Goal: Complete application form: Complete application form

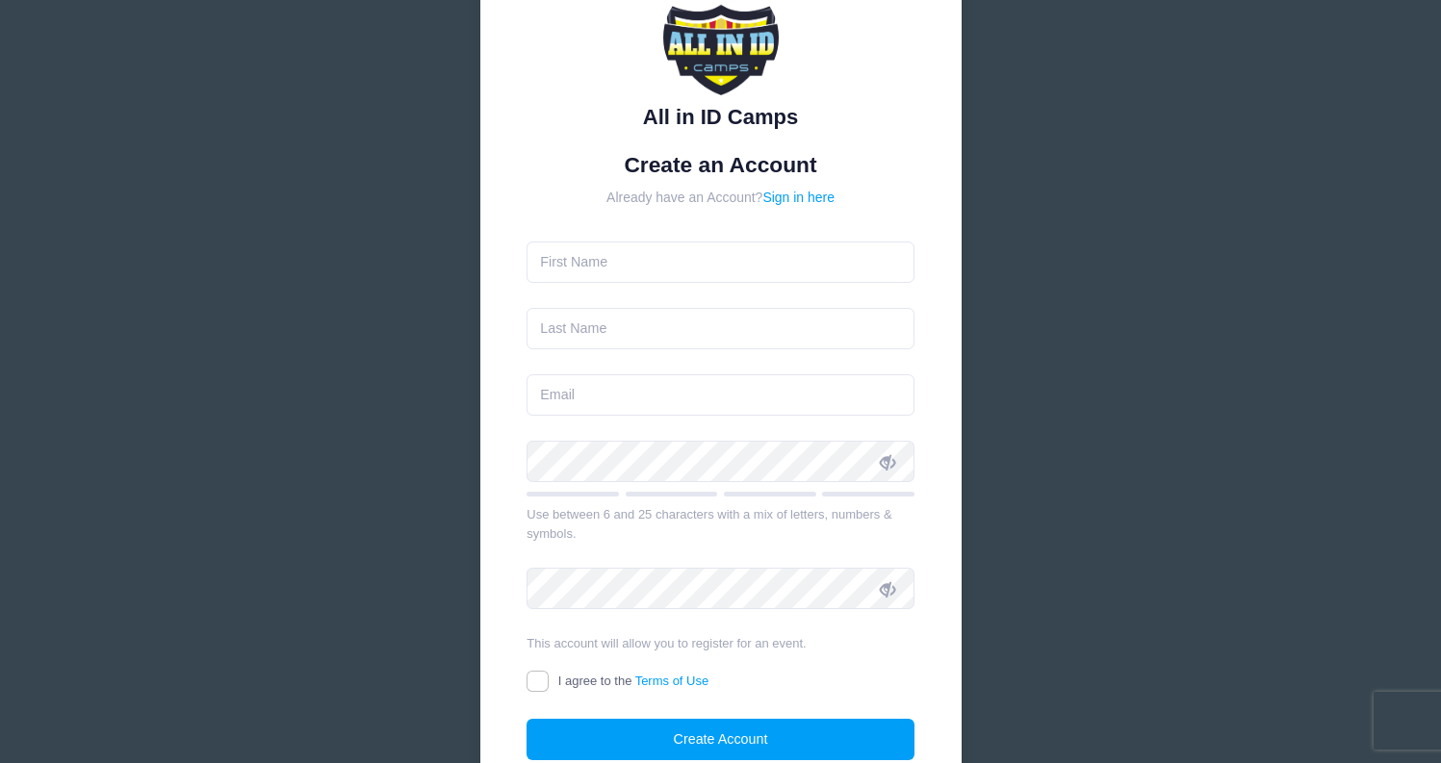
scroll to position [284, 0]
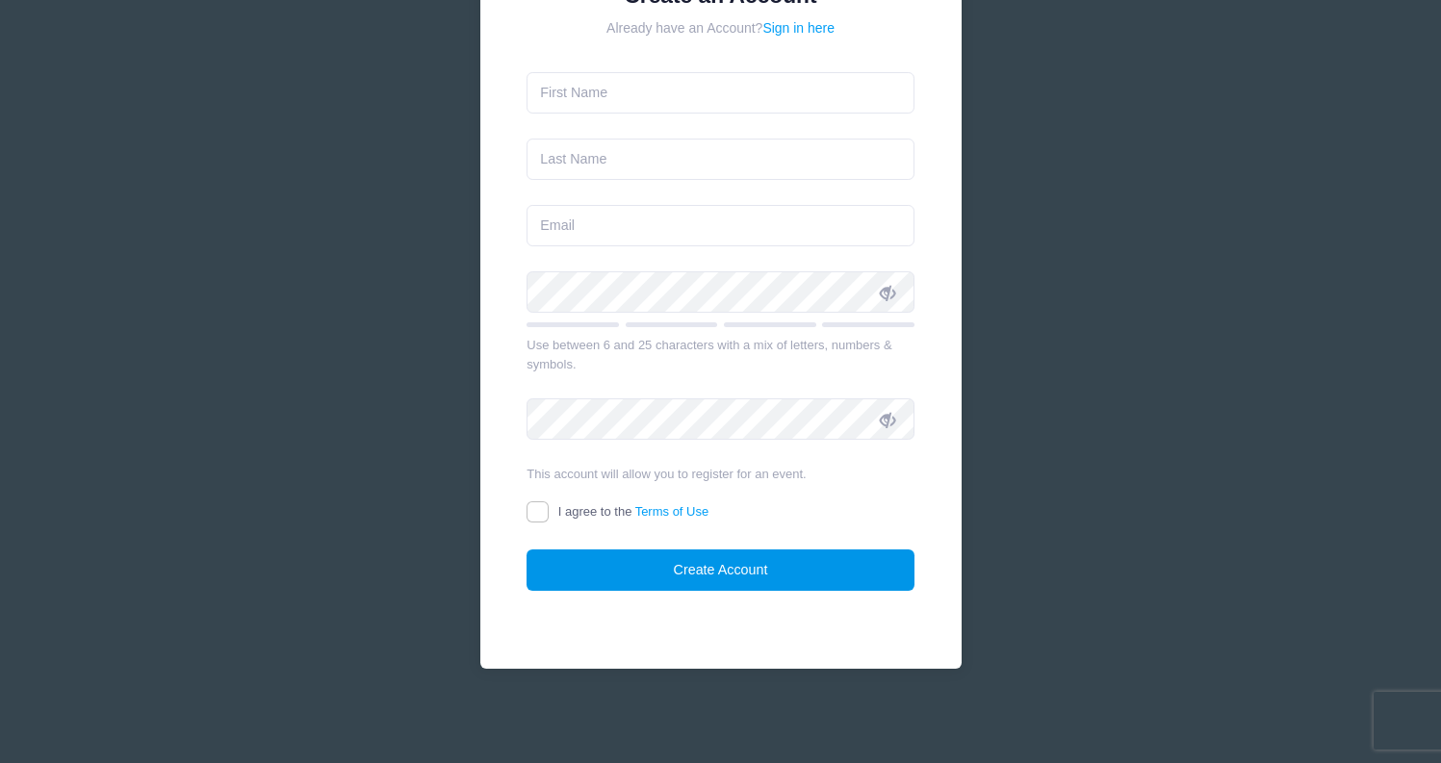
click at [715, 575] on button "Create Account" at bounding box center [721, 570] width 388 height 41
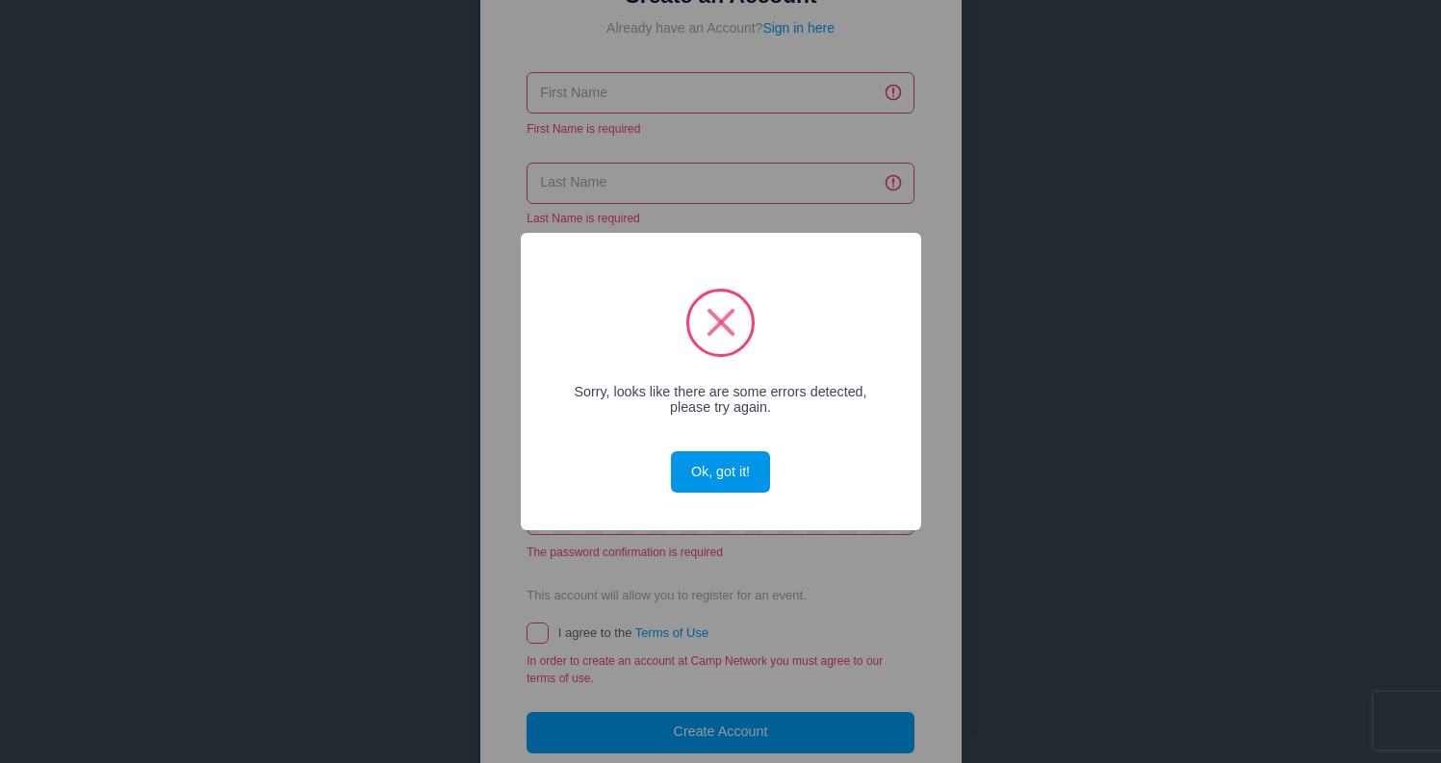
click at [723, 475] on button "Ok, got it!" at bounding box center [720, 472] width 98 height 41
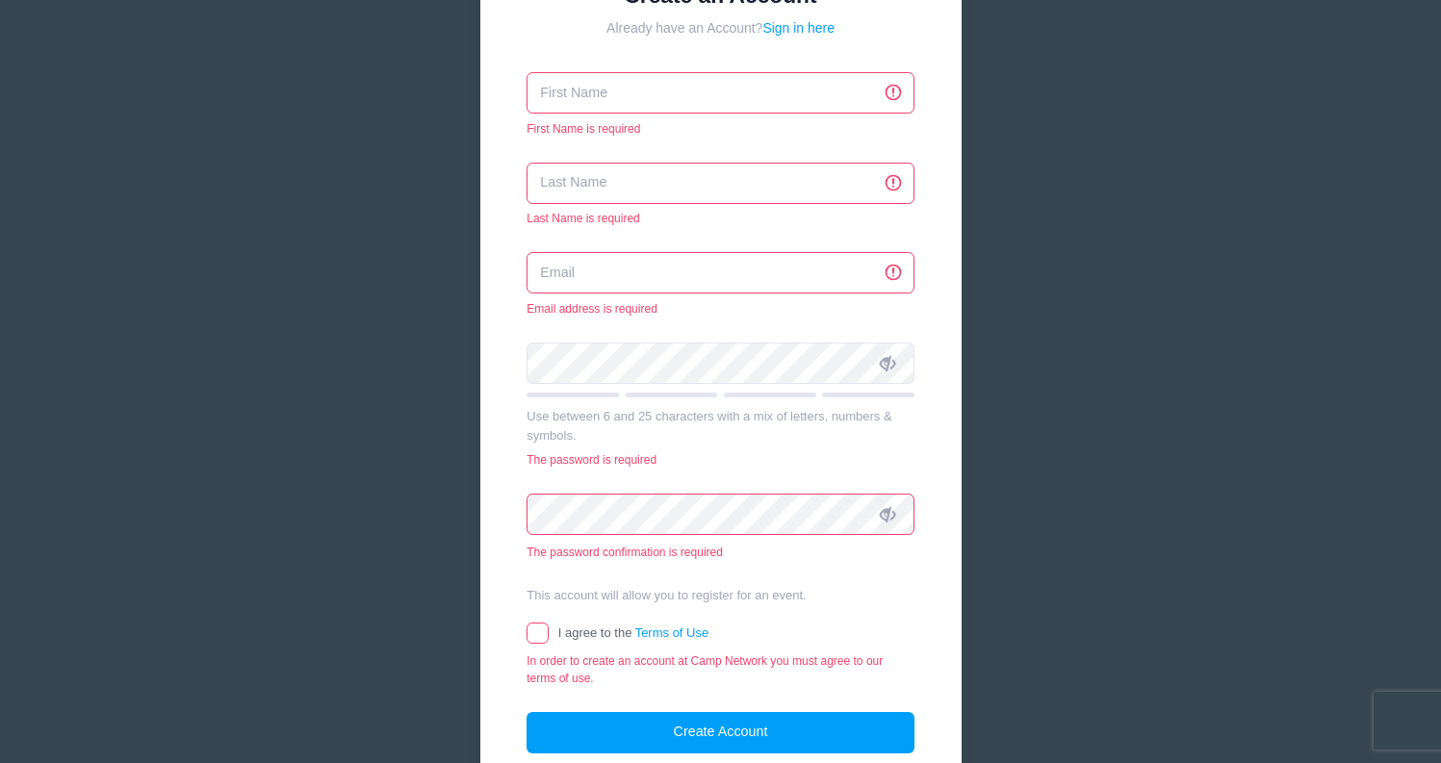
click at [671, 104] on input "text" at bounding box center [721, 92] width 388 height 41
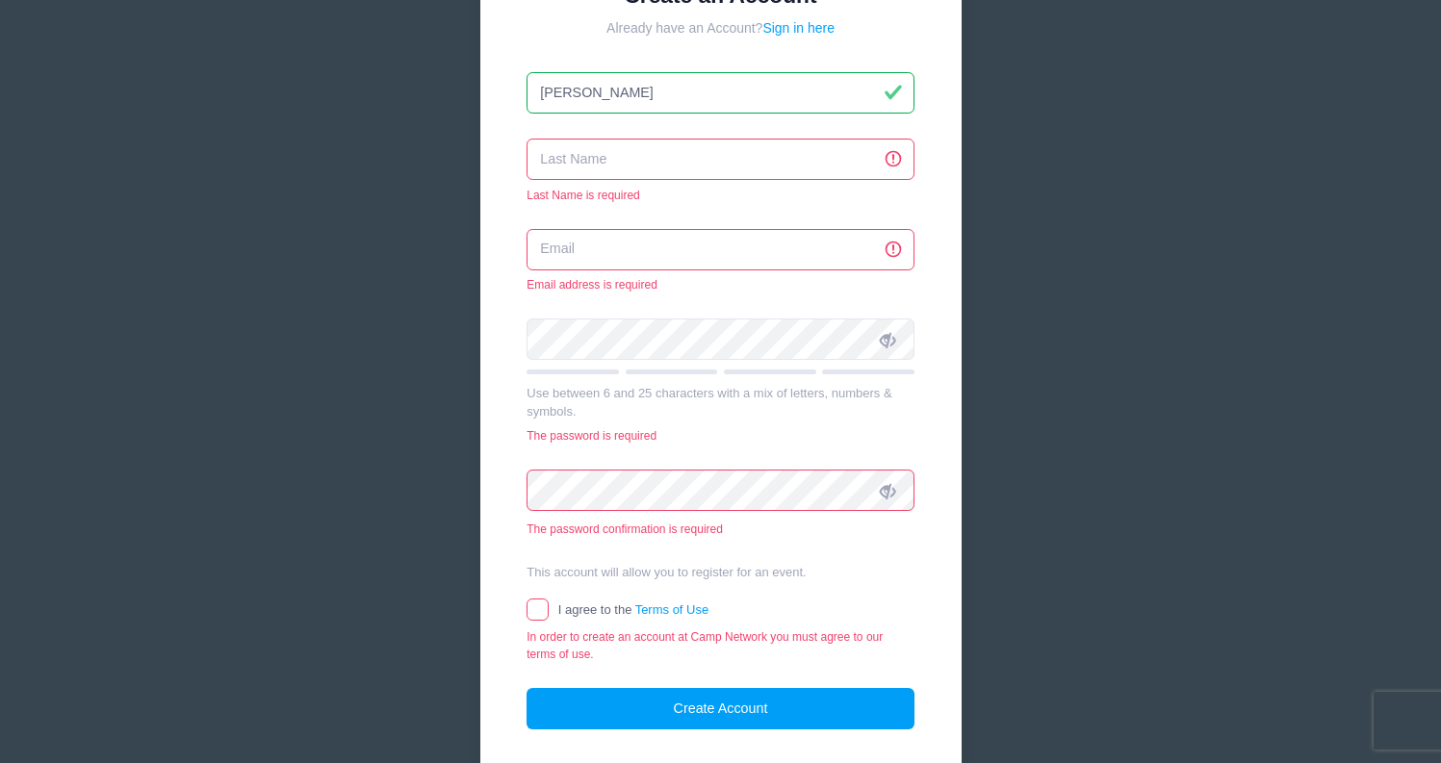
type input "[PERSON_NAME]"
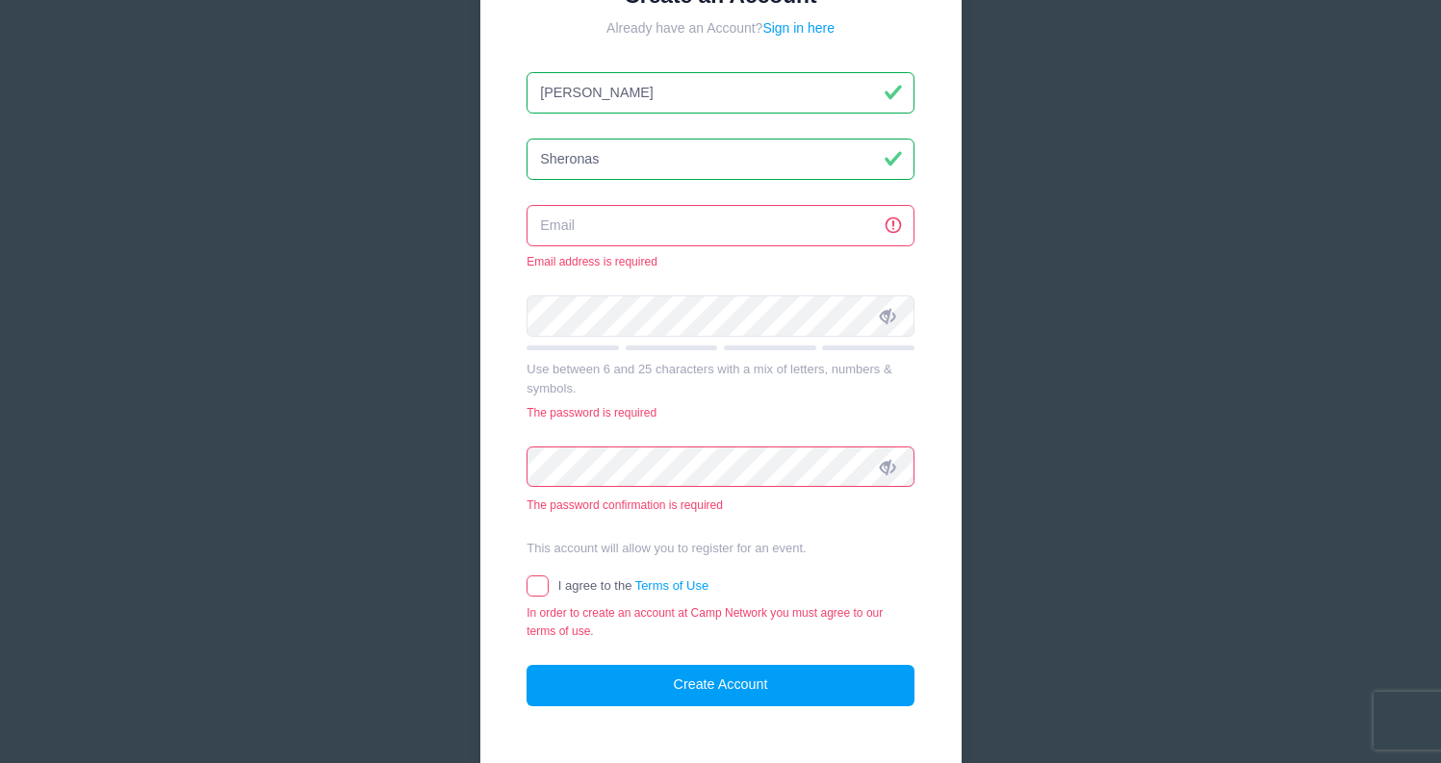
type input "Sheronas"
click at [610, 214] on input "email" at bounding box center [721, 225] width 388 height 41
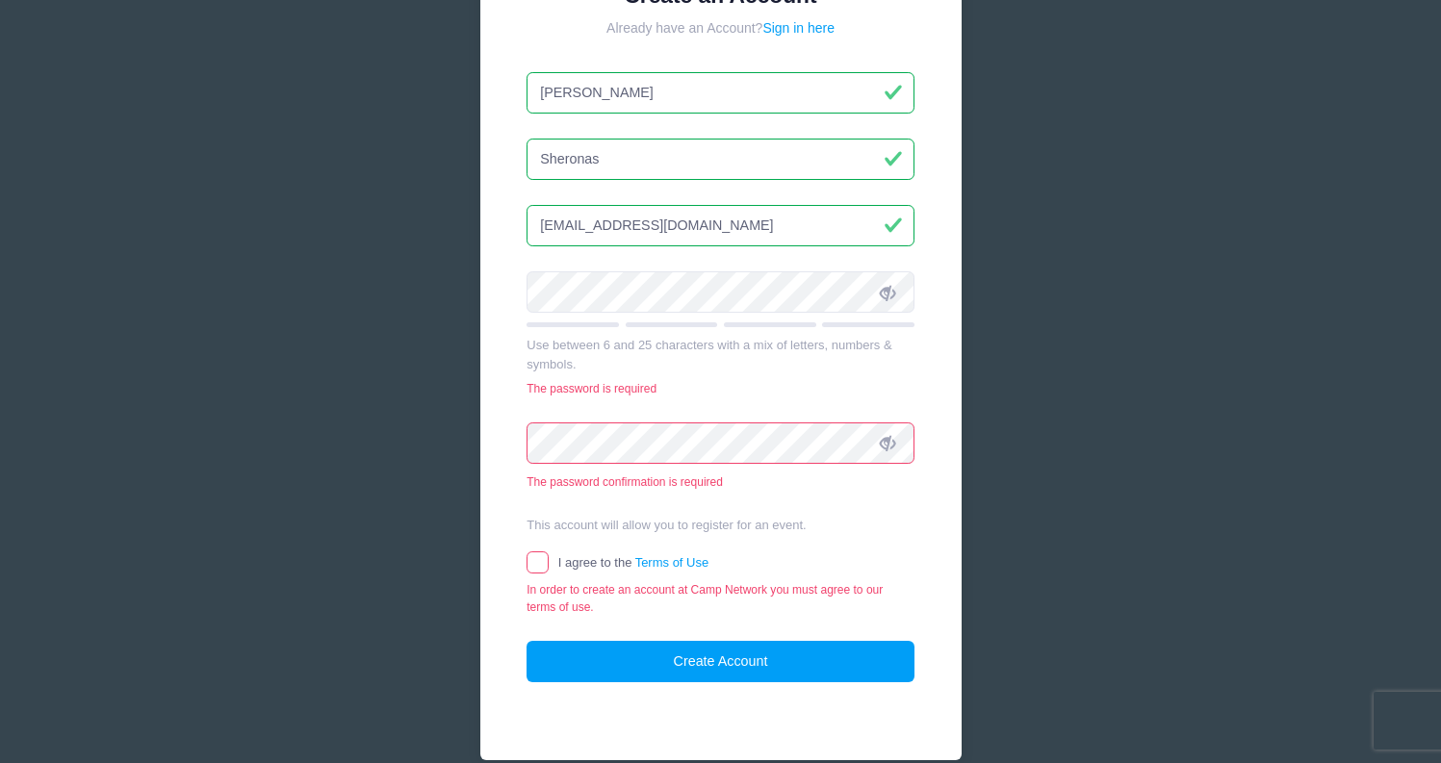
type input "[EMAIL_ADDRESS][DOMAIN_NAME]"
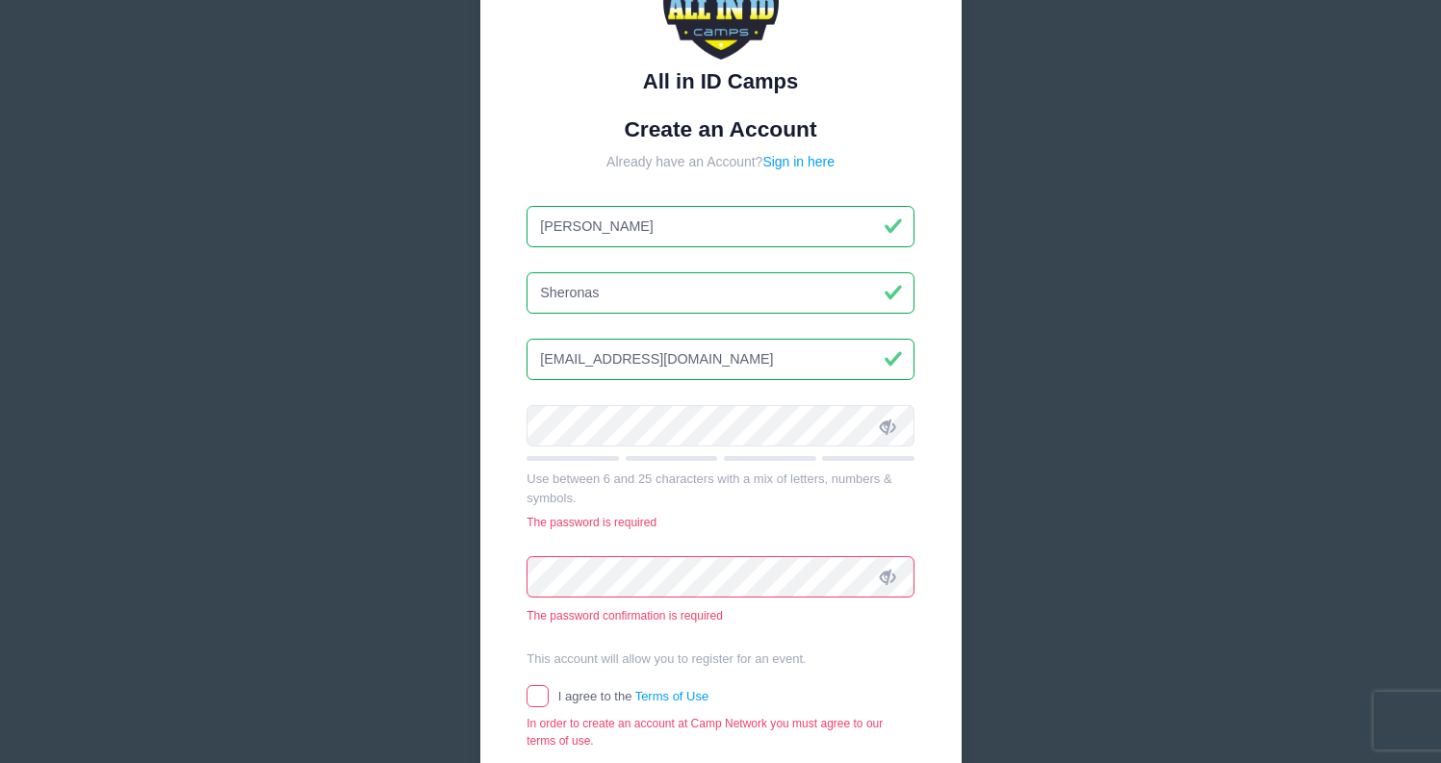
scroll to position [151, 0]
click at [581, 597] on div "The password confirmation is required" at bounding box center [721, 590] width 388 height 68
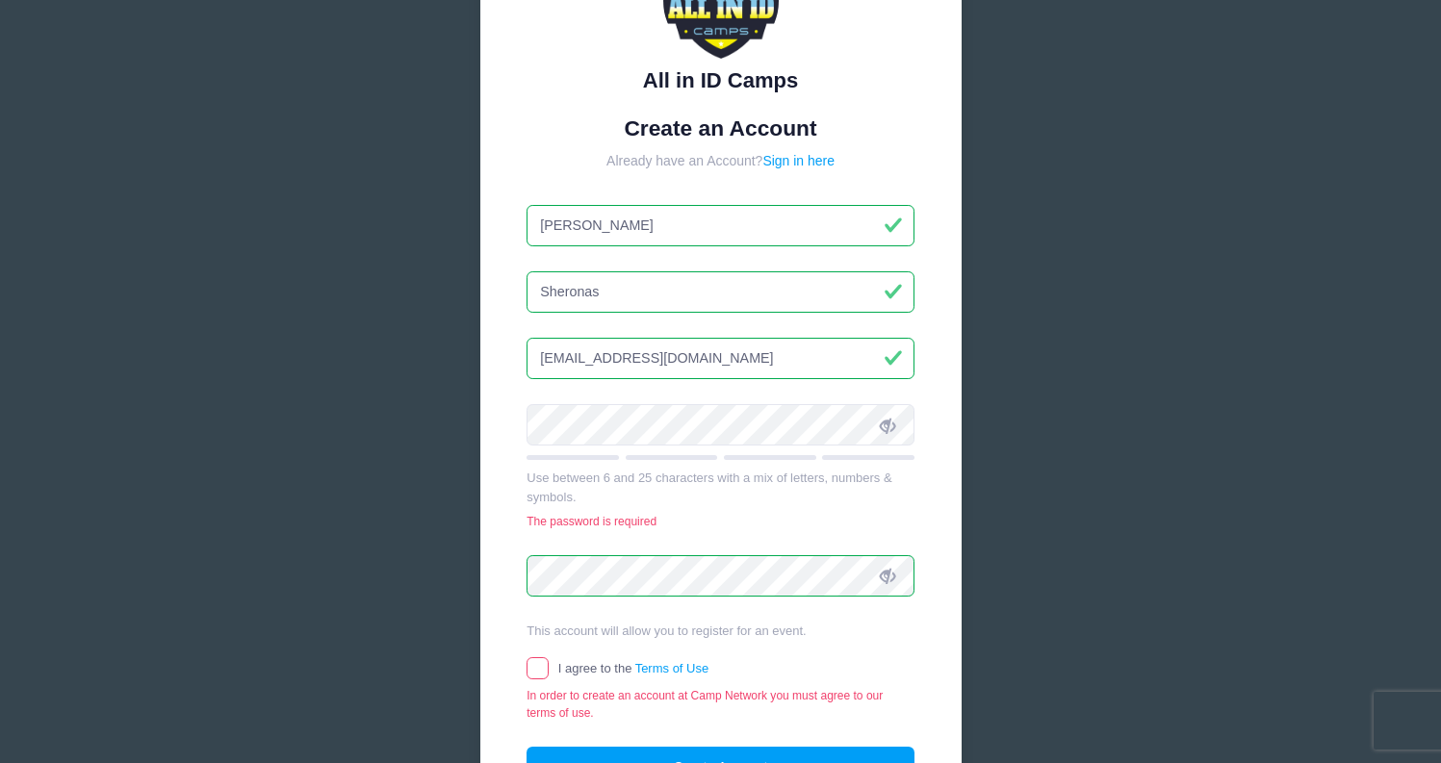
scroll to position [269, 0]
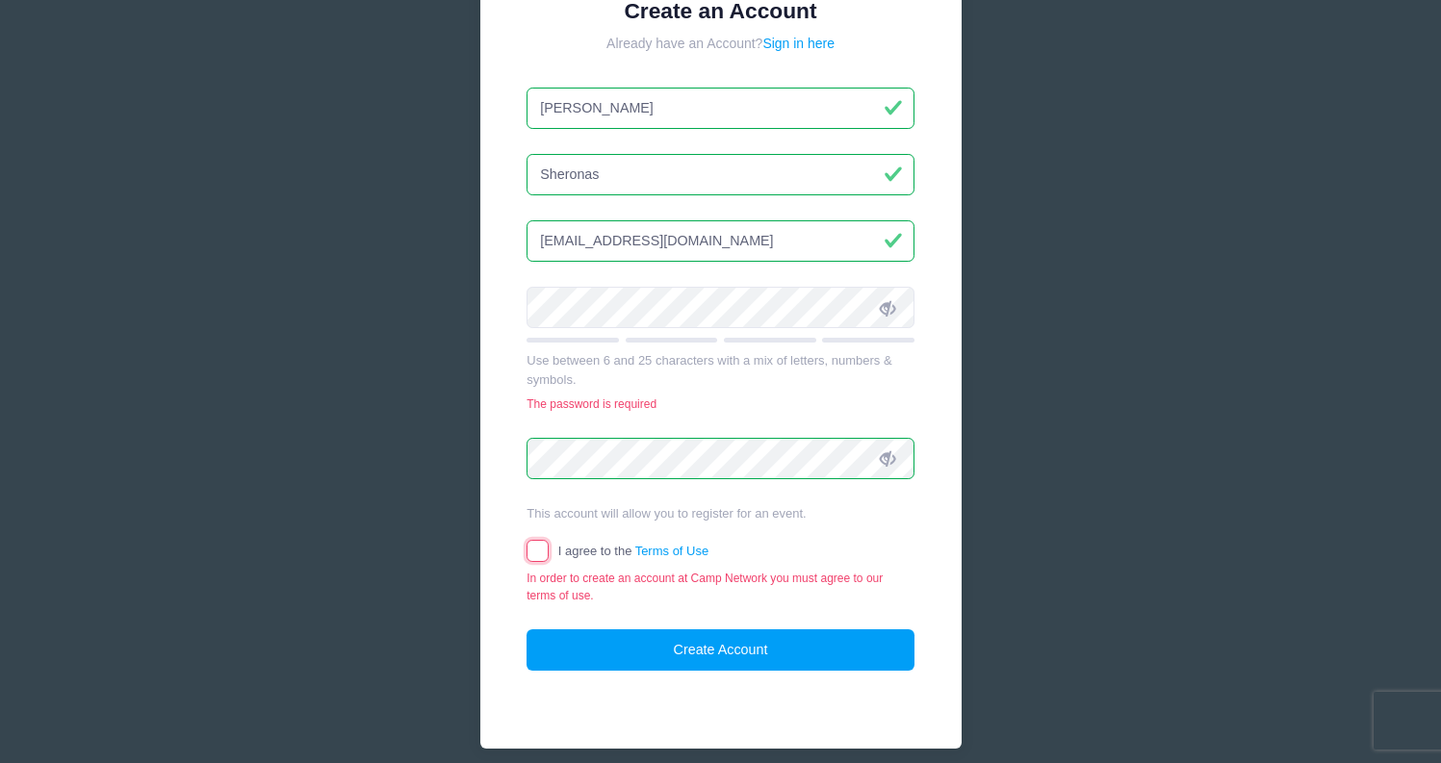
click at [532, 555] on input "I agree to the Terms of Use" at bounding box center [538, 551] width 22 height 22
checkbox input "true"
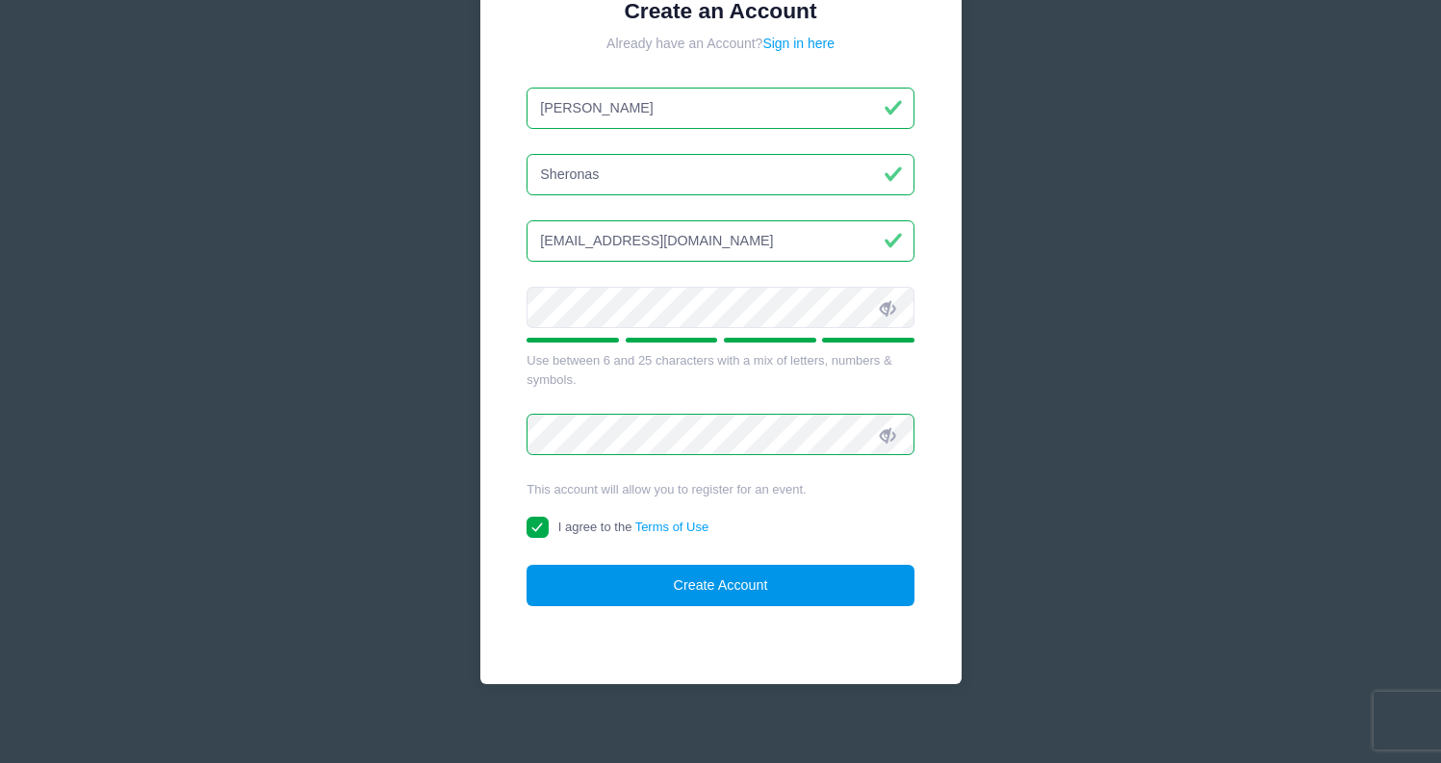
click at [731, 588] on button "Create Account" at bounding box center [721, 585] width 388 height 41
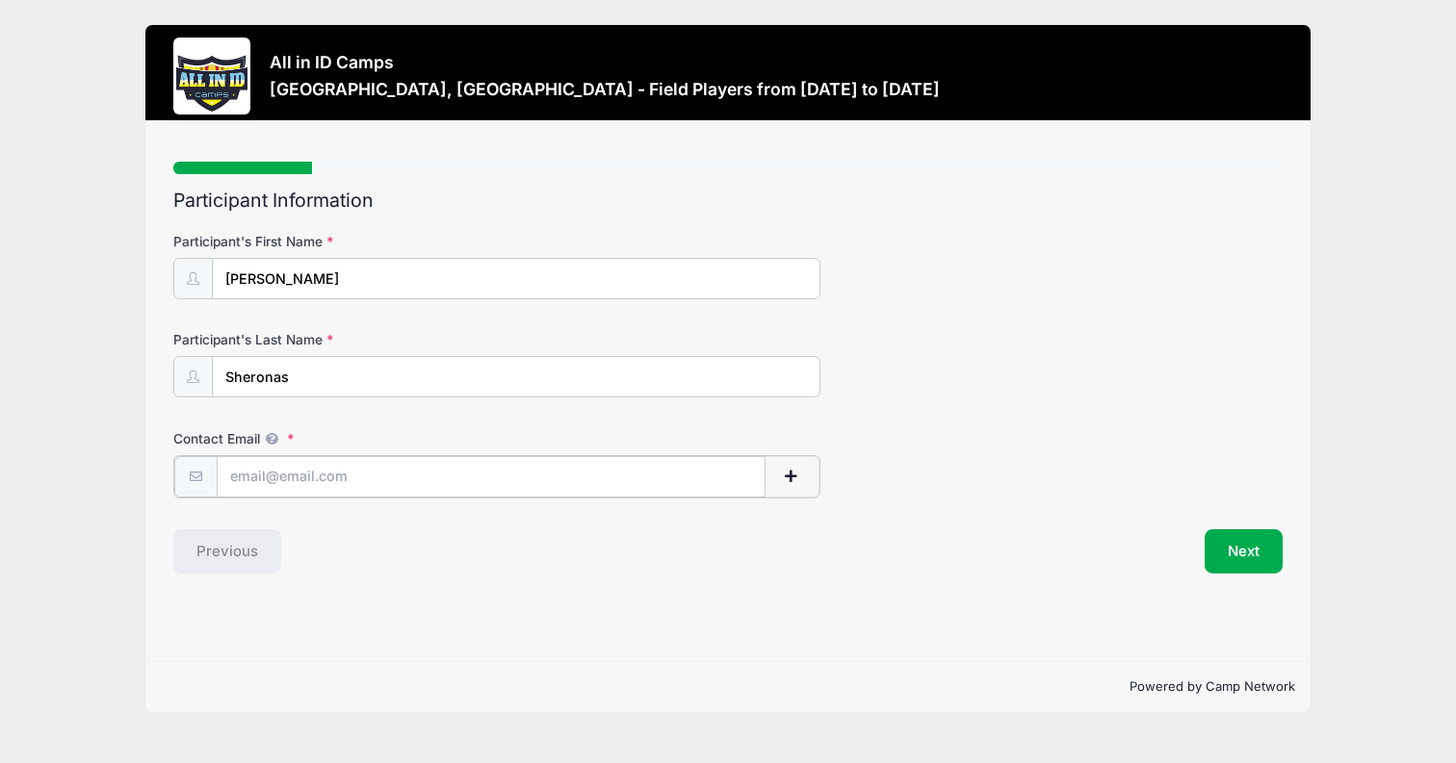
click at [378, 473] on input "Contact Email" at bounding box center [492, 476] width 550 height 41
click at [582, 475] on input "Contact Email" at bounding box center [492, 476] width 550 height 41
type input "msheronas28@thehill.org"
click at [1222, 546] on button "Next" at bounding box center [1243, 550] width 78 height 44
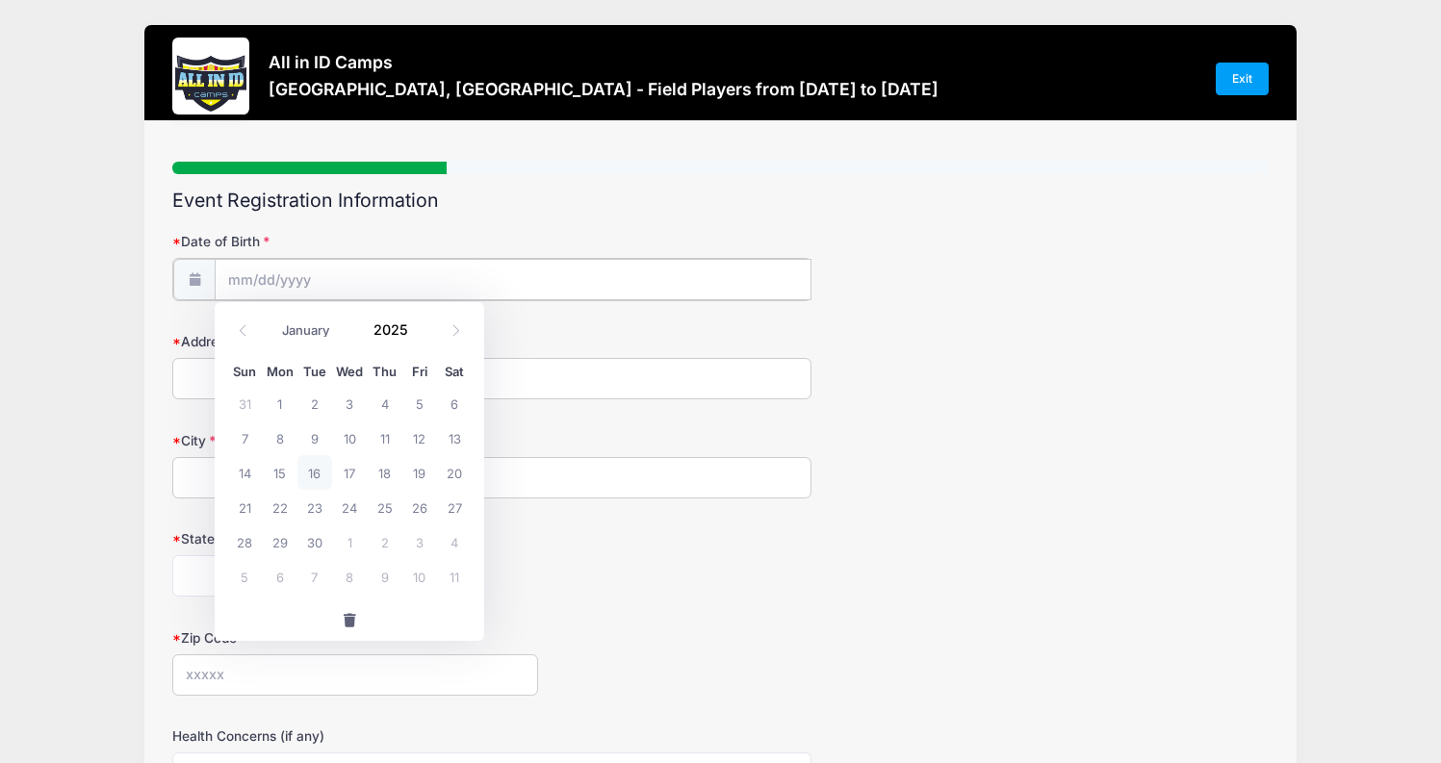
click at [397, 282] on input "Date of Birth" at bounding box center [513, 279] width 597 height 41
click at [236, 328] on span at bounding box center [243, 331] width 32 height 33
select select "7"
click at [281, 538] on span "25" at bounding box center [280, 542] width 35 height 35
type input "08/25/2025"
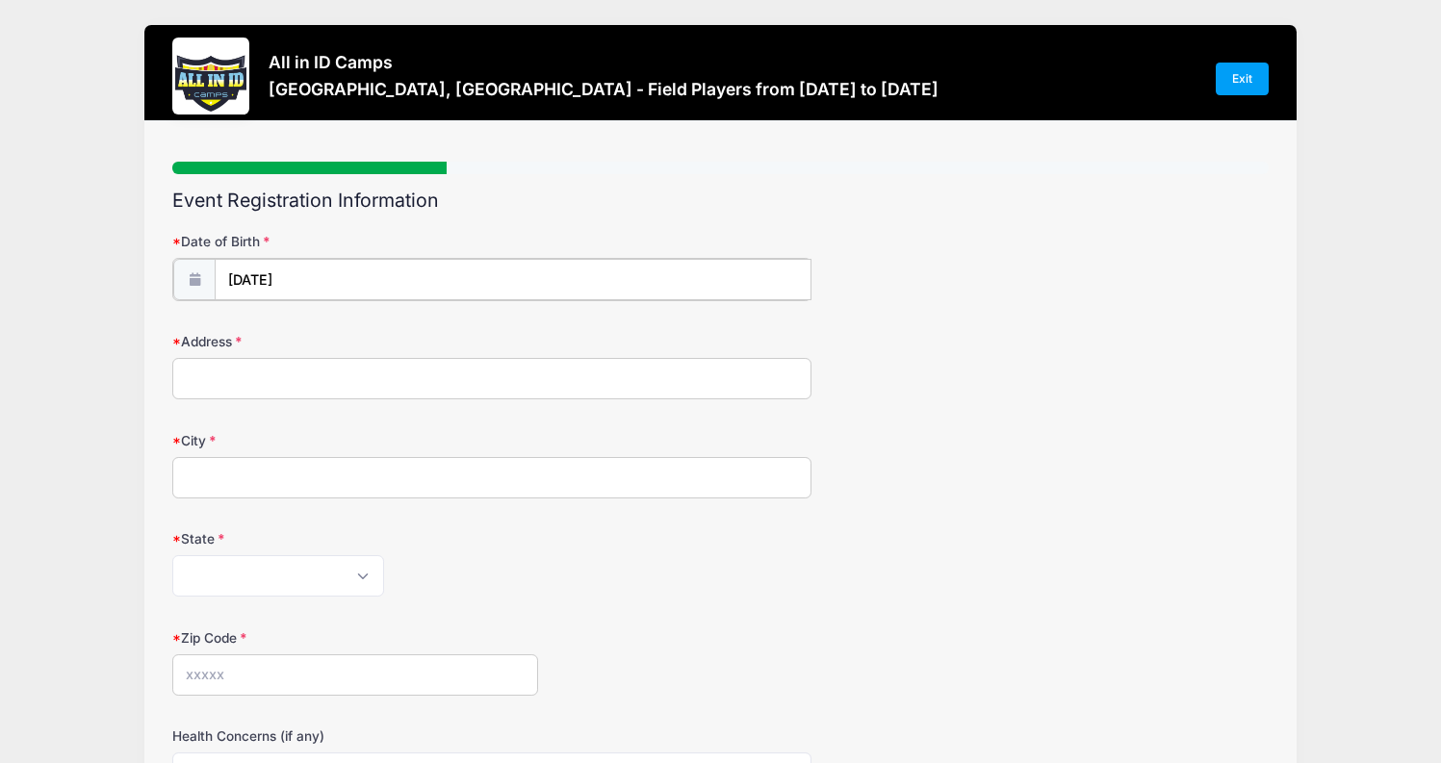
click at [325, 276] on input "08/25/2025" at bounding box center [513, 279] width 597 height 41
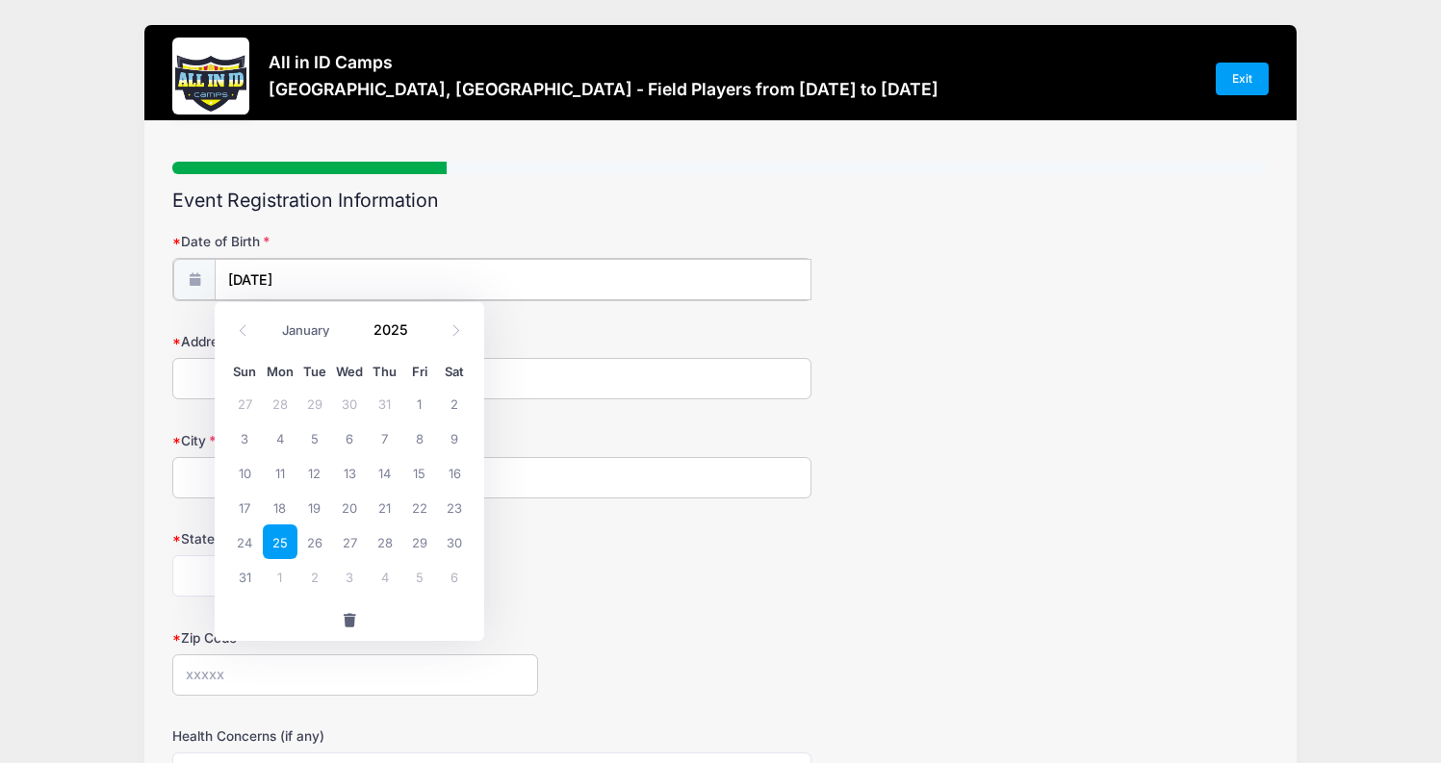
click at [302, 288] on input "08/25/2025" at bounding box center [513, 279] width 597 height 41
click at [299, 272] on input "08/25/2025" at bounding box center [513, 279] width 597 height 41
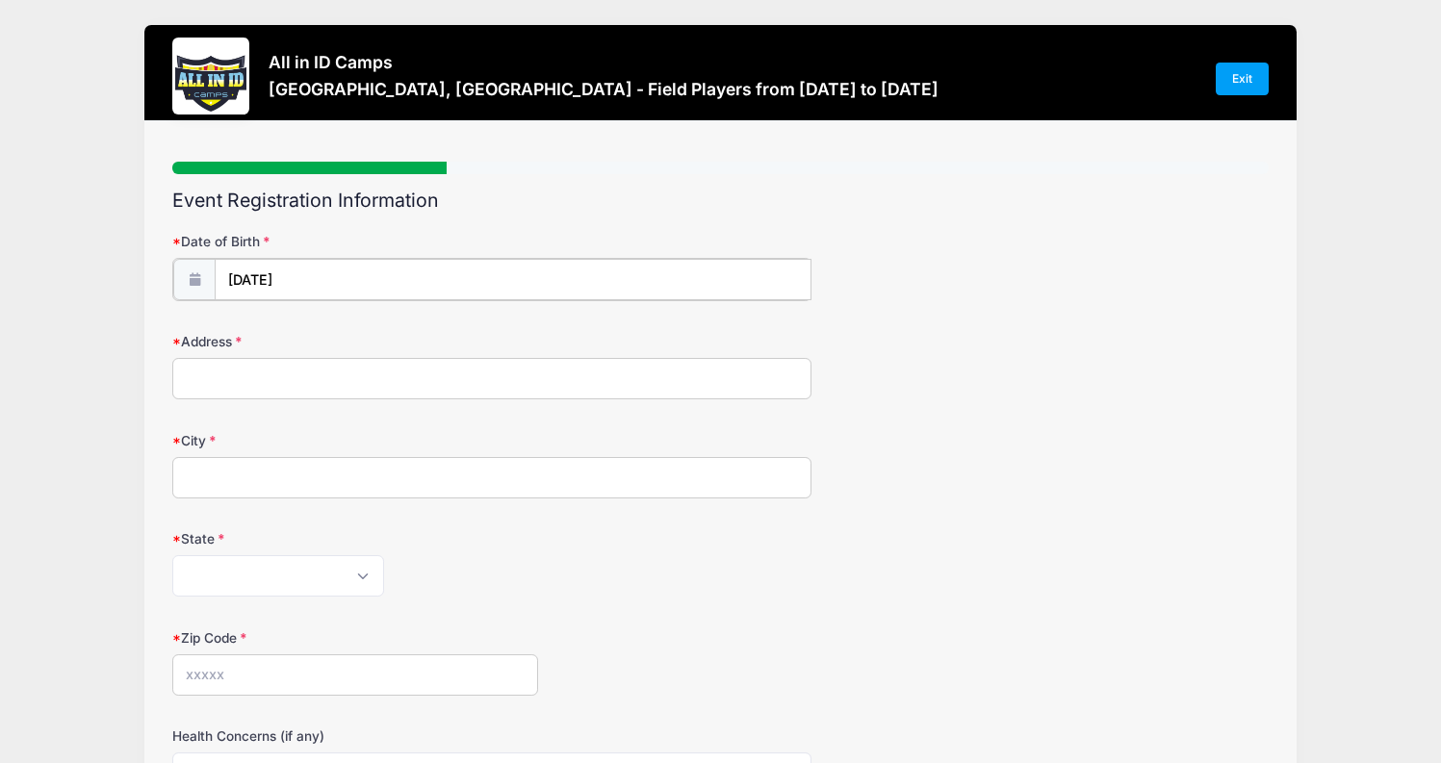
click at [811, 259] on div at bounding box center [811, 259] width 0 height 0
click at [514, 370] on input "Address" at bounding box center [491, 376] width 639 height 41
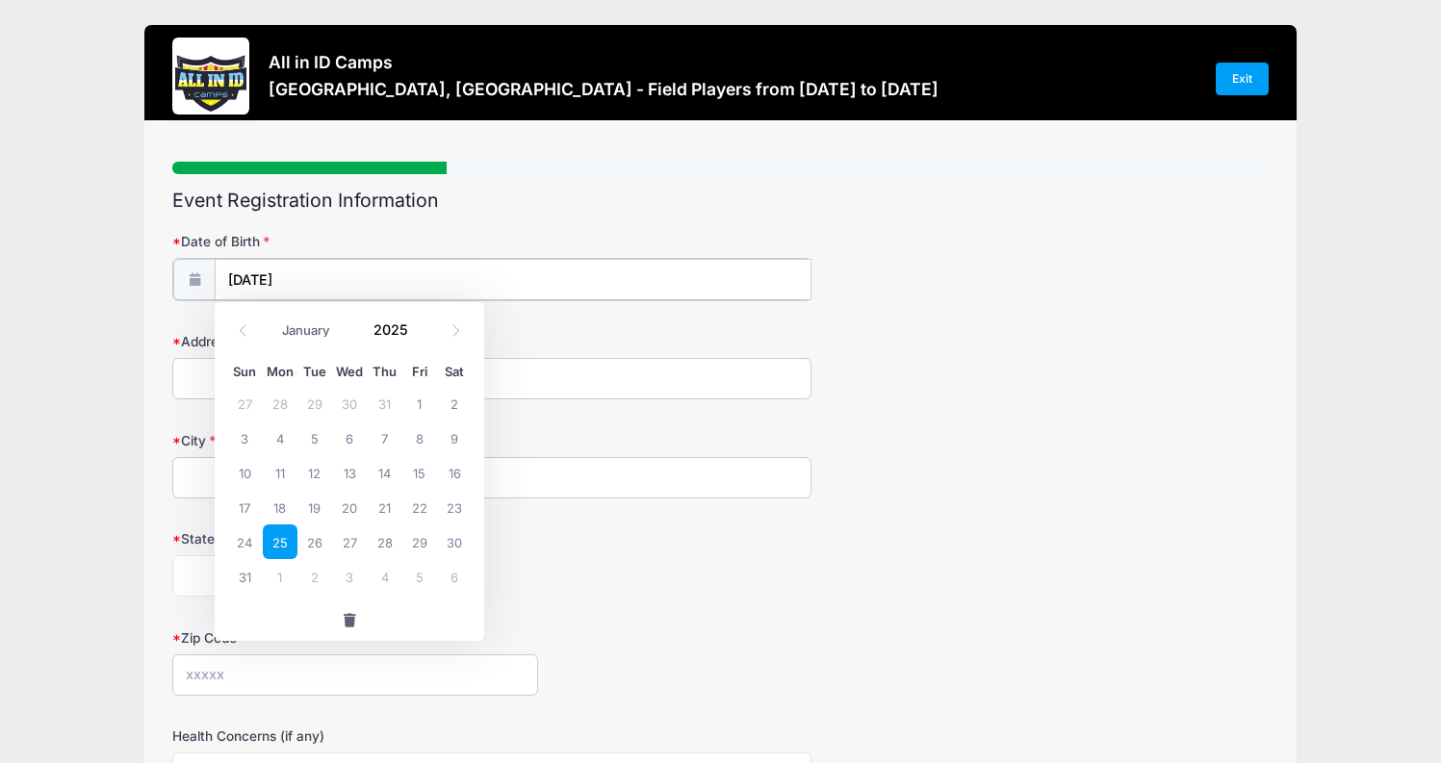
click at [492, 275] on input "08/25/2025" at bounding box center [513, 279] width 597 height 41
click at [416, 334] on span at bounding box center [419, 337] width 13 height 14
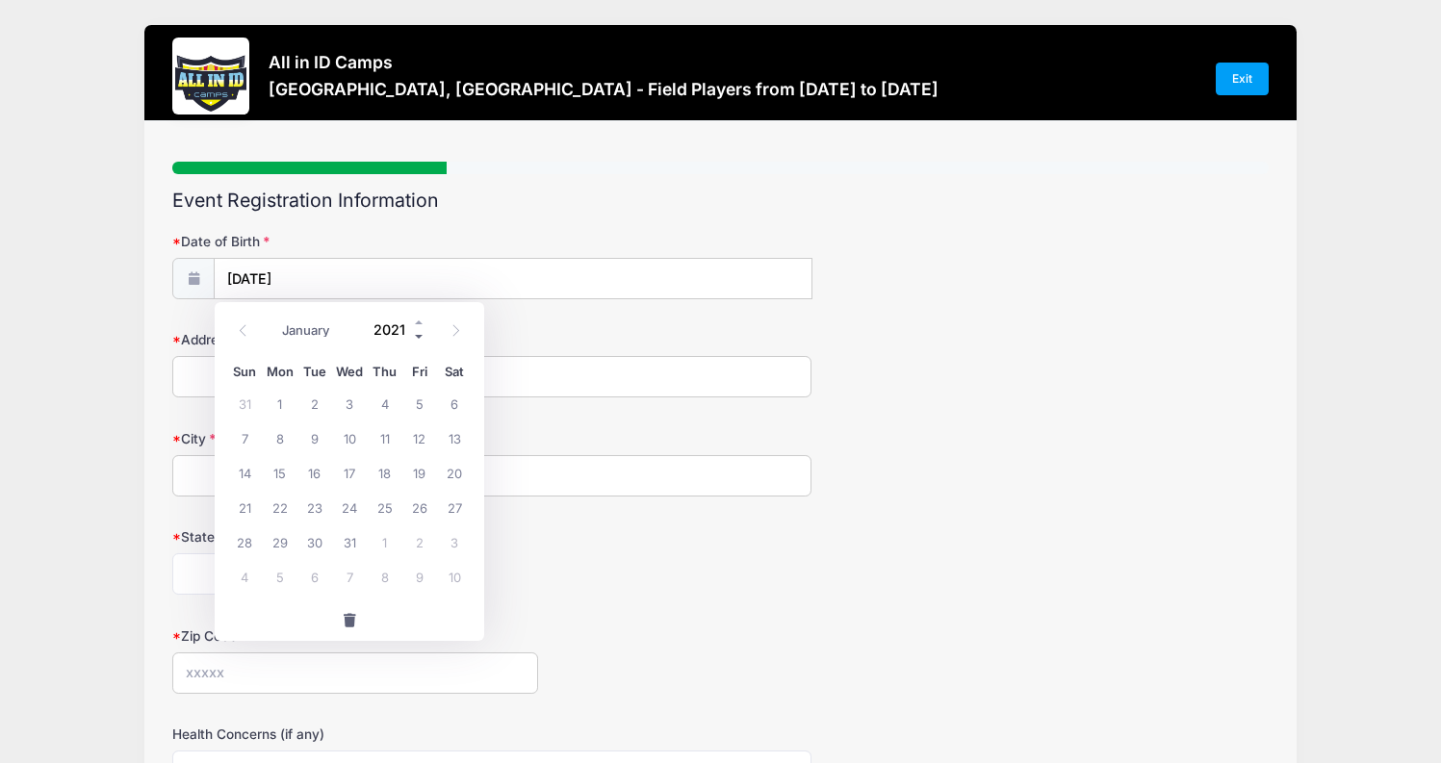
click at [416, 334] on span at bounding box center [419, 337] width 13 height 14
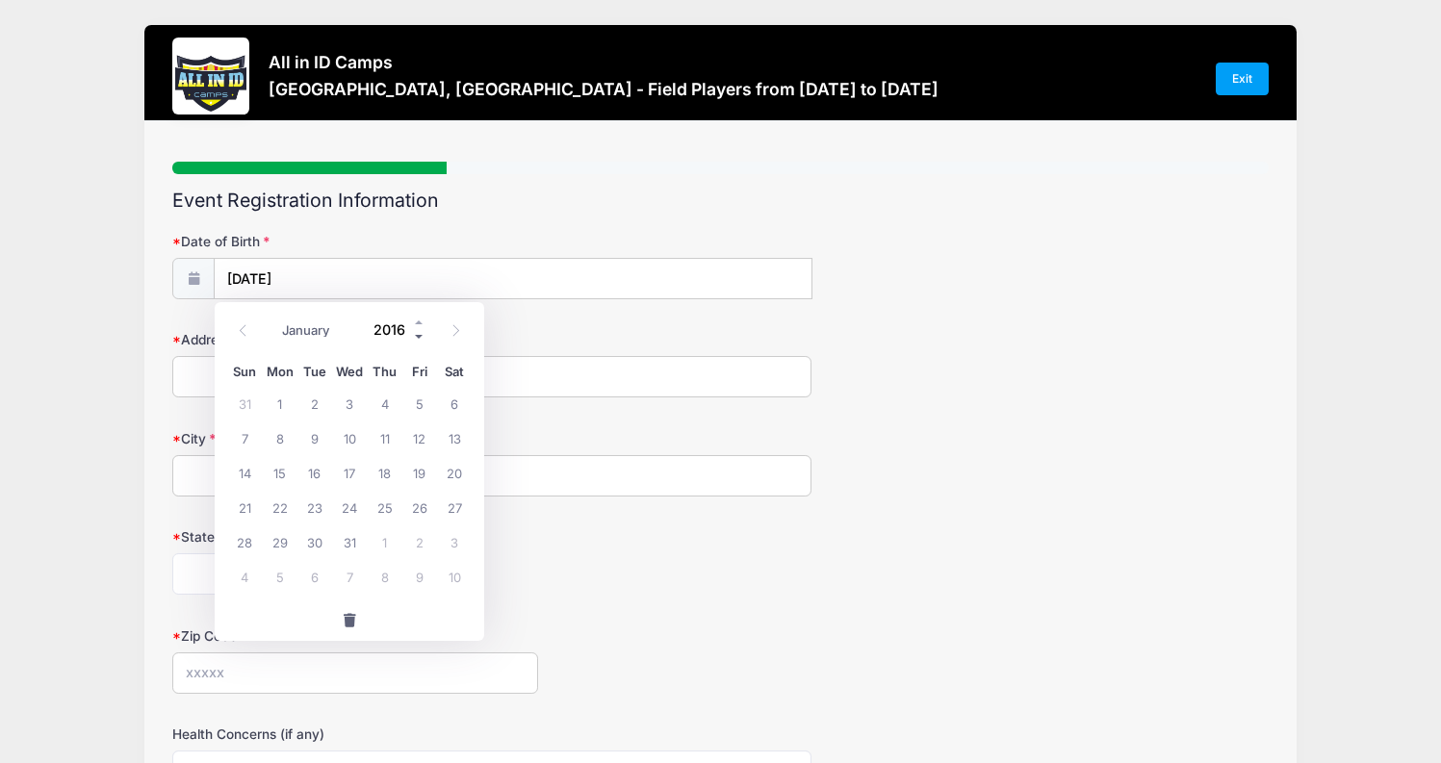
click at [416, 334] on span at bounding box center [419, 337] width 13 height 14
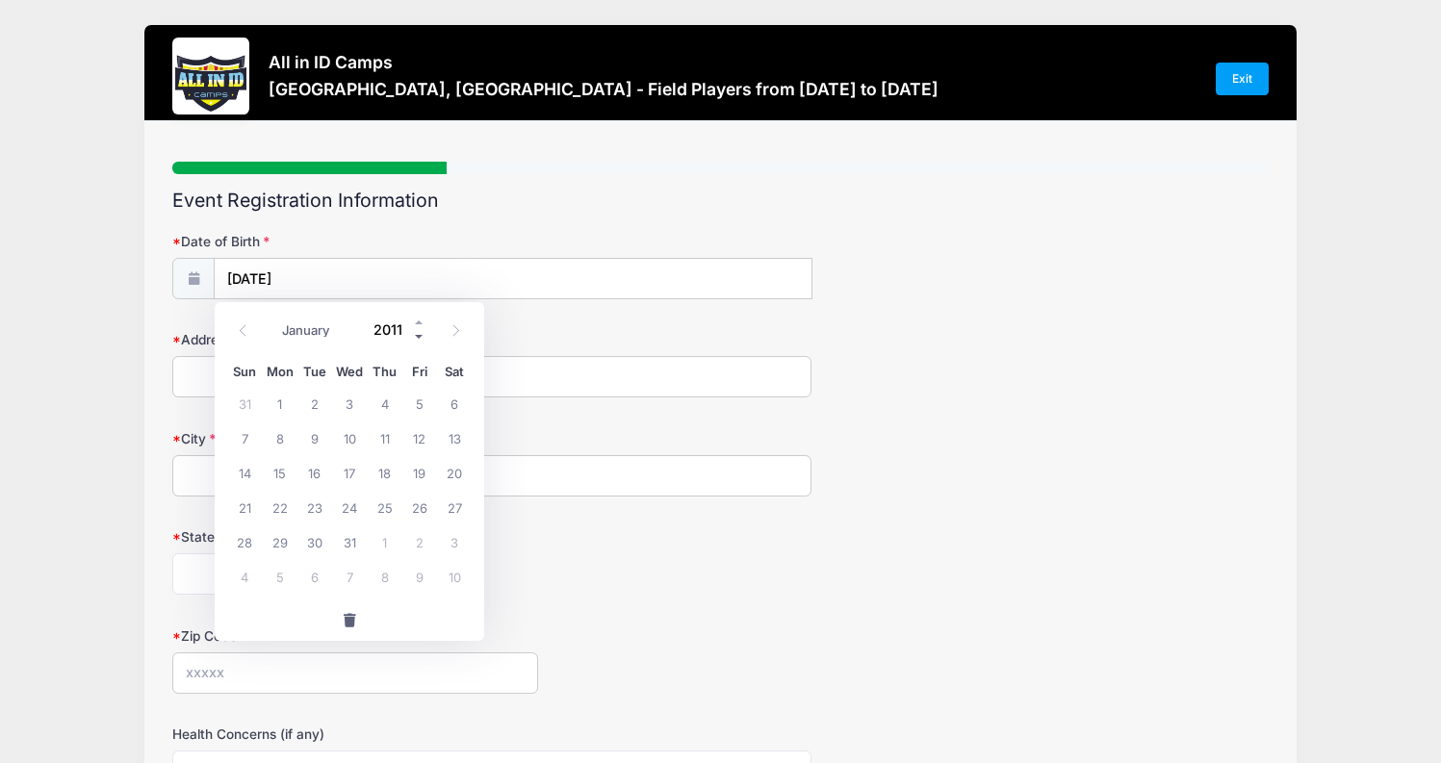
click at [416, 334] on span at bounding box center [419, 337] width 13 height 14
click at [611, 309] on form "Date of Birth 08/25/2025 Address City State Alabama Alaska American Samoa Arizo…" at bounding box center [720, 644] width 1097 height 824
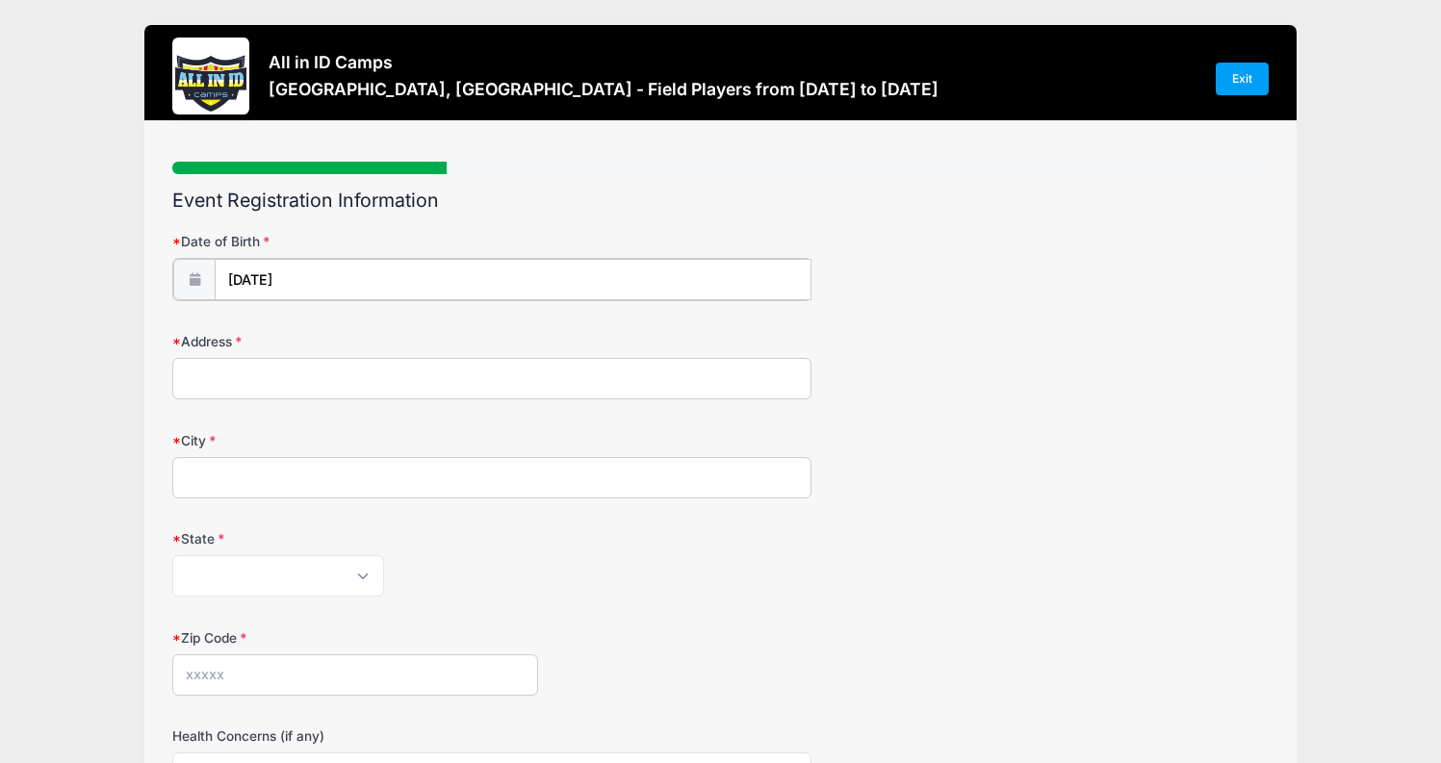
click at [500, 275] on input "08/25/2025" at bounding box center [513, 279] width 597 height 41
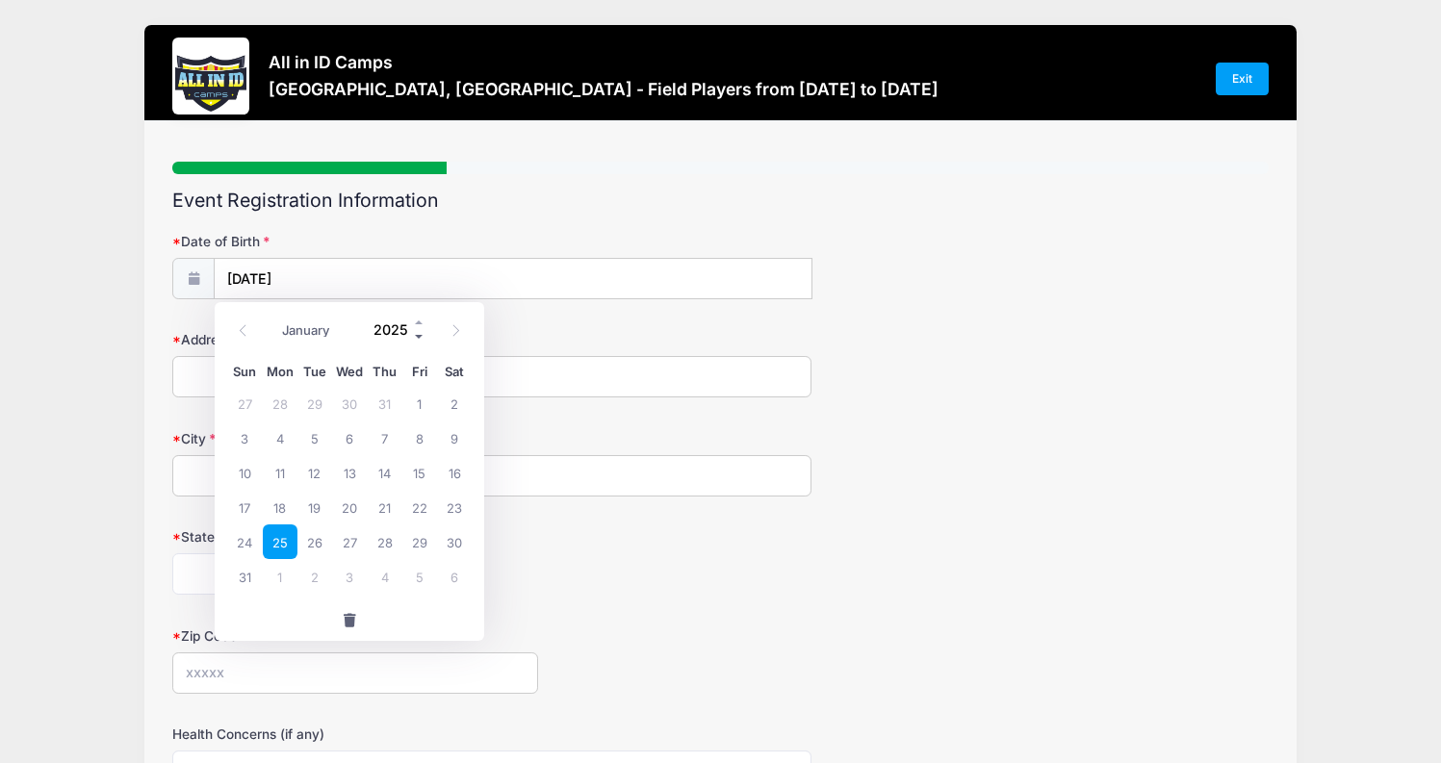
click at [423, 337] on span at bounding box center [419, 337] width 13 height 14
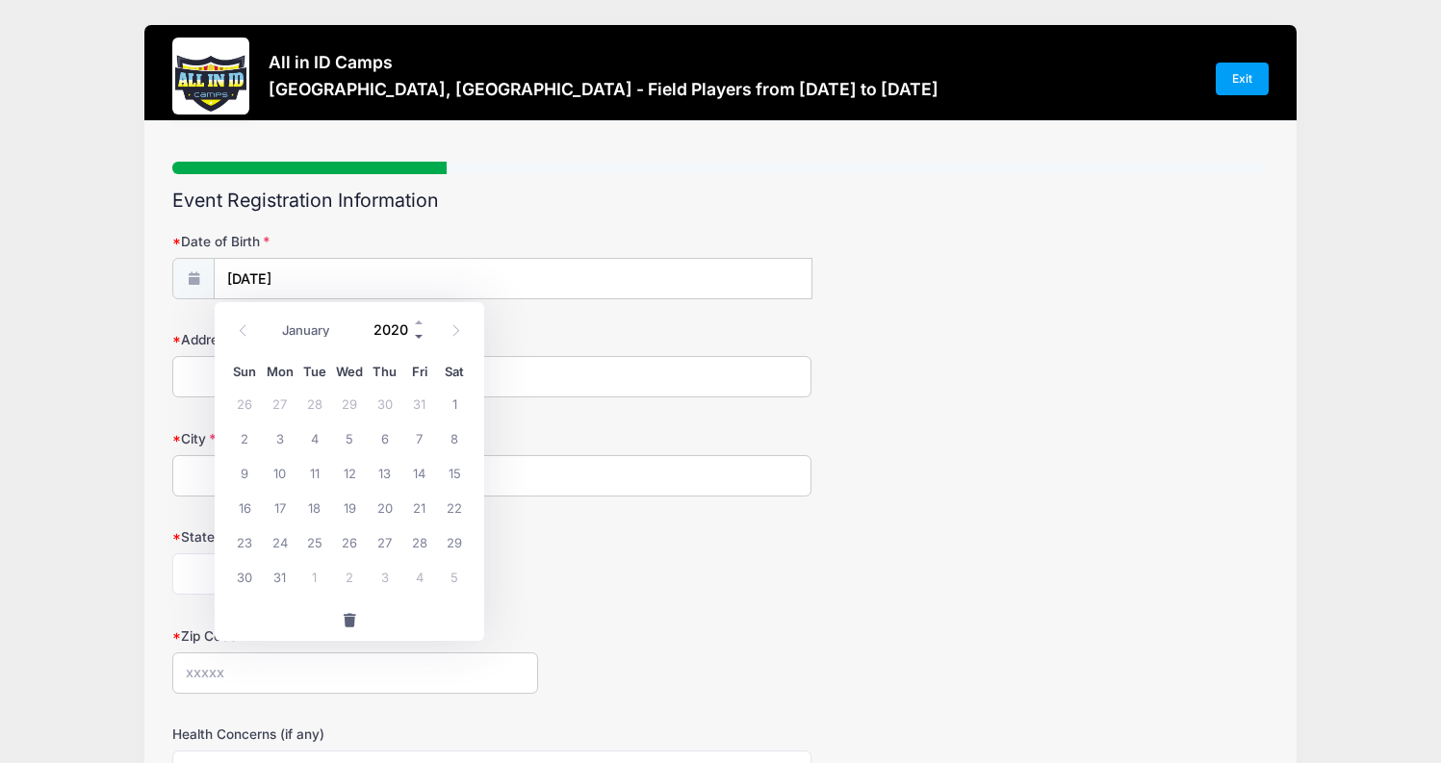
click at [423, 337] on span at bounding box center [419, 337] width 13 height 14
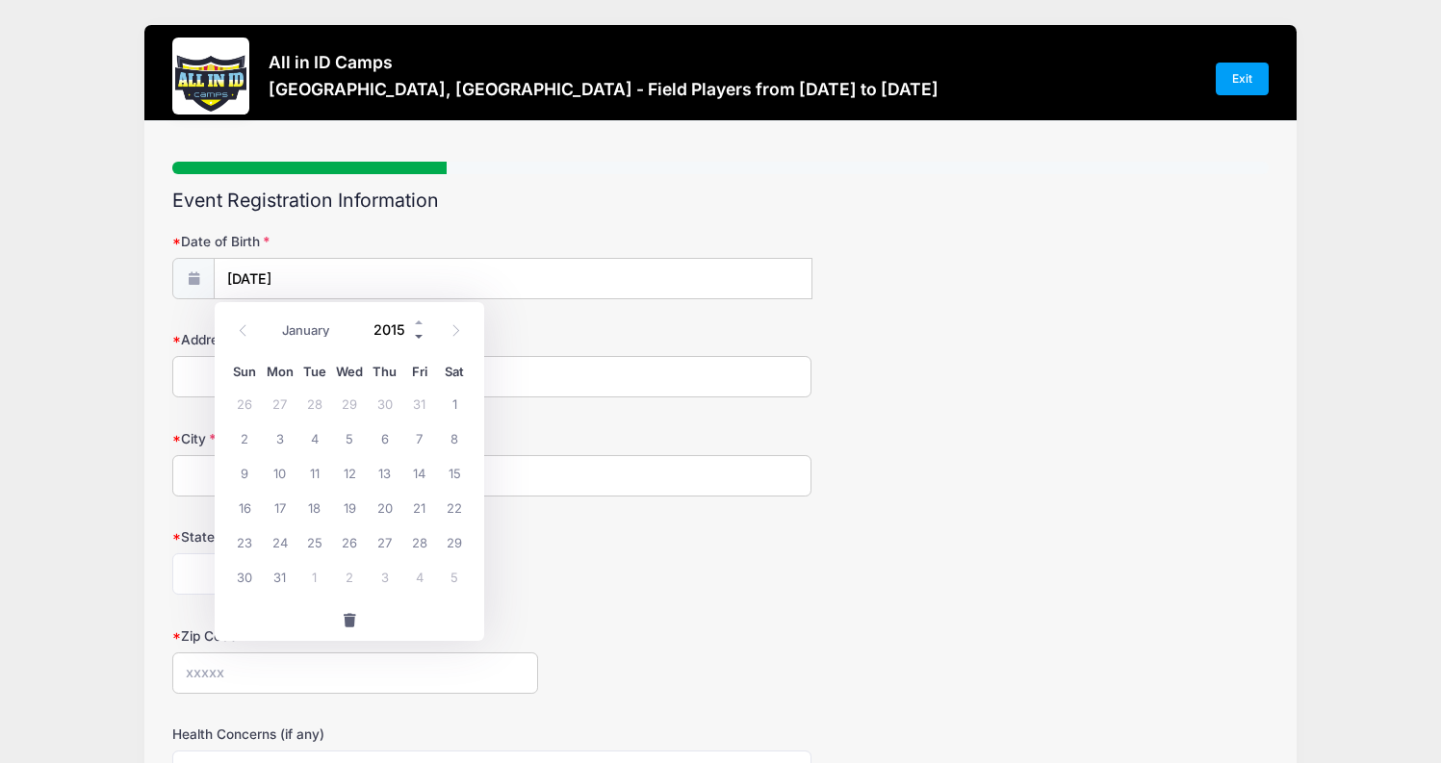
click at [423, 337] on span at bounding box center [419, 337] width 13 height 14
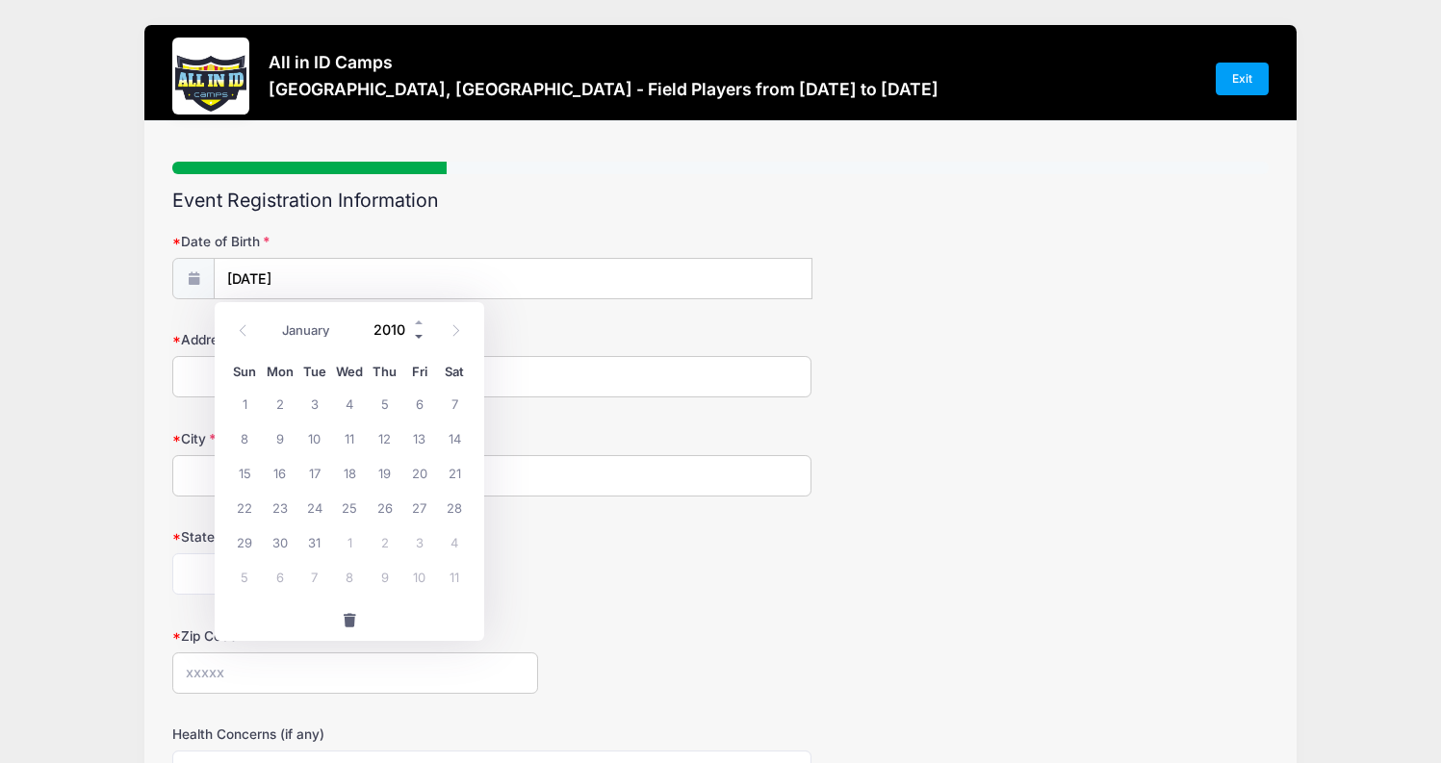
click at [423, 337] on span at bounding box center [419, 337] width 13 height 14
type input "2009"
click at [319, 545] on span "25" at bounding box center [315, 542] width 35 height 35
type input "08/25/2009"
click at [344, 379] on input "Address" at bounding box center [491, 376] width 639 height 41
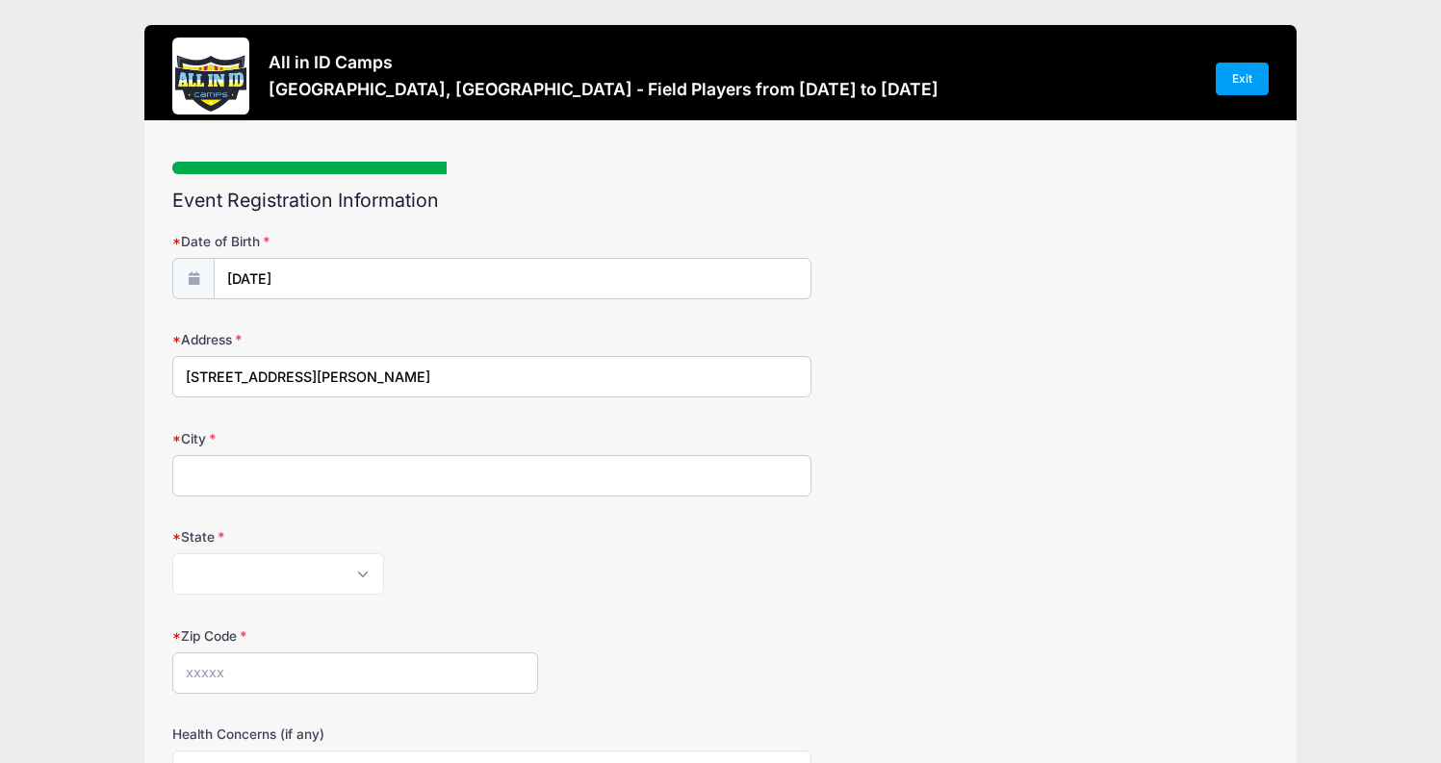
type input "40 Colleen Circle"
click at [290, 476] on input "City" at bounding box center [491, 475] width 639 height 41
type input "Downingtown"
click at [237, 572] on select "Alabama Alaska American Samoa Arizona Arkansas Armed Forces Africa Armed Forces…" at bounding box center [278, 574] width 212 height 41
select select "PA"
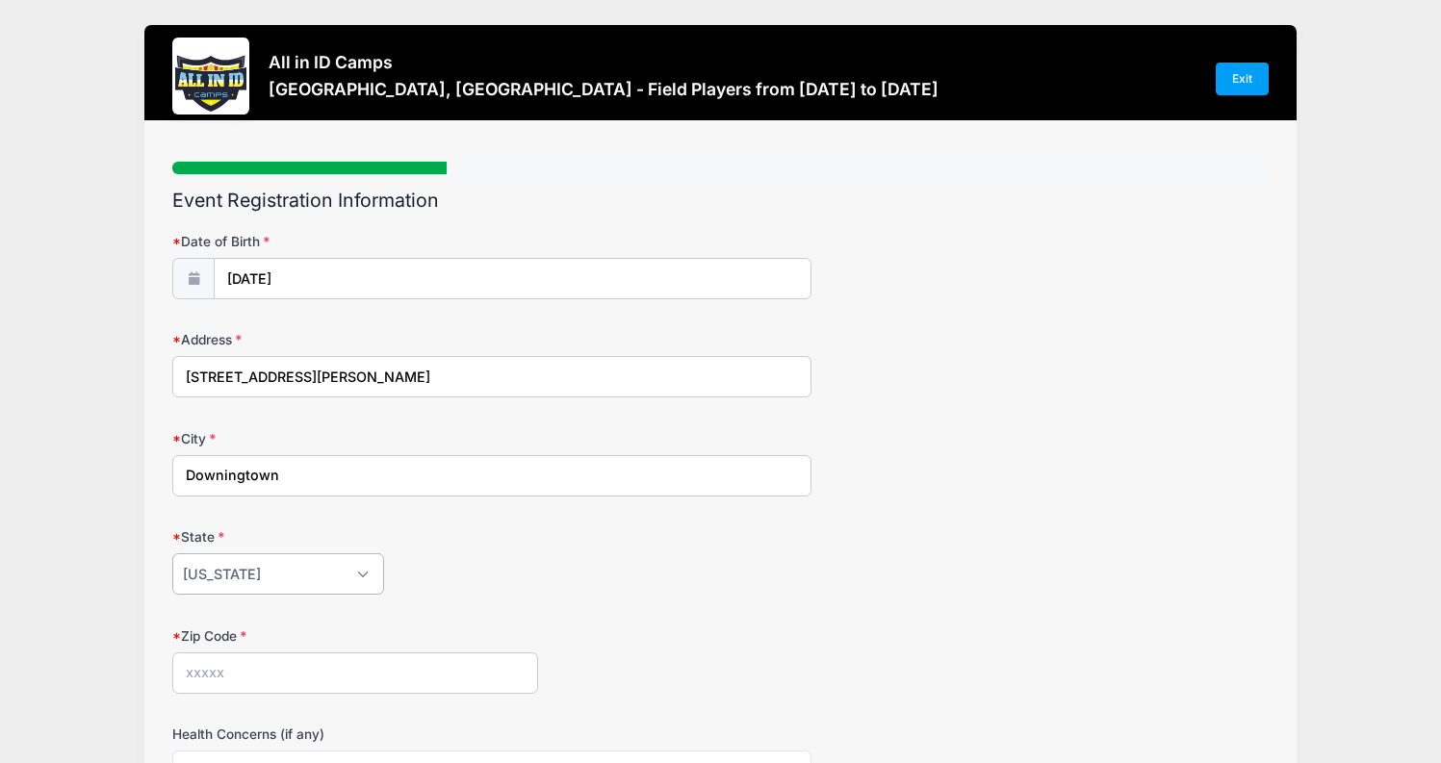
click at [172, 554] on select "Alabama Alaska American Samoa Arizona Arkansas Armed Forces Africa Armed Forces…" at bounding box center [278, 574] width 212 height 41
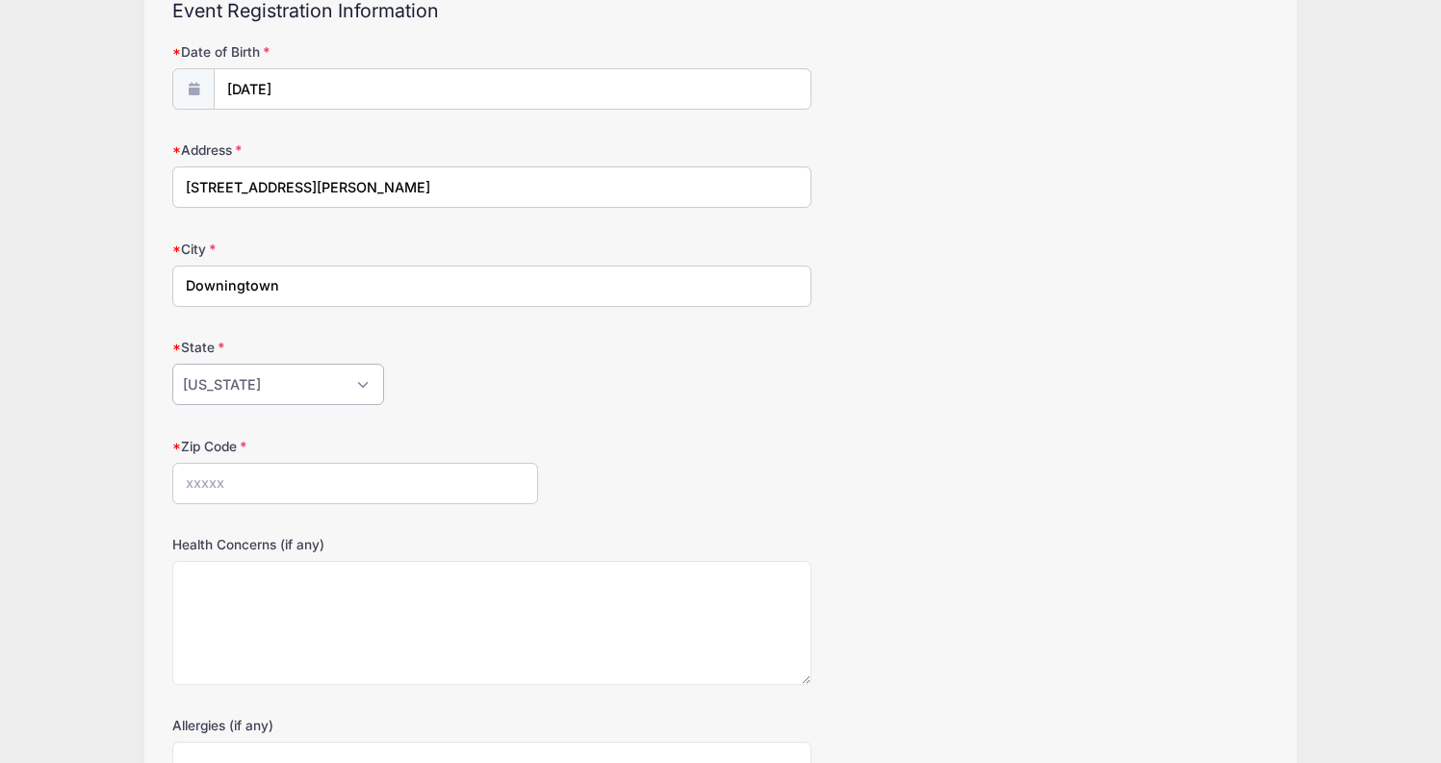
scroll to position [193, 0]
click at [390, 471] on input "Zip Code" at bounding box center [355, 480] width 366 height 41
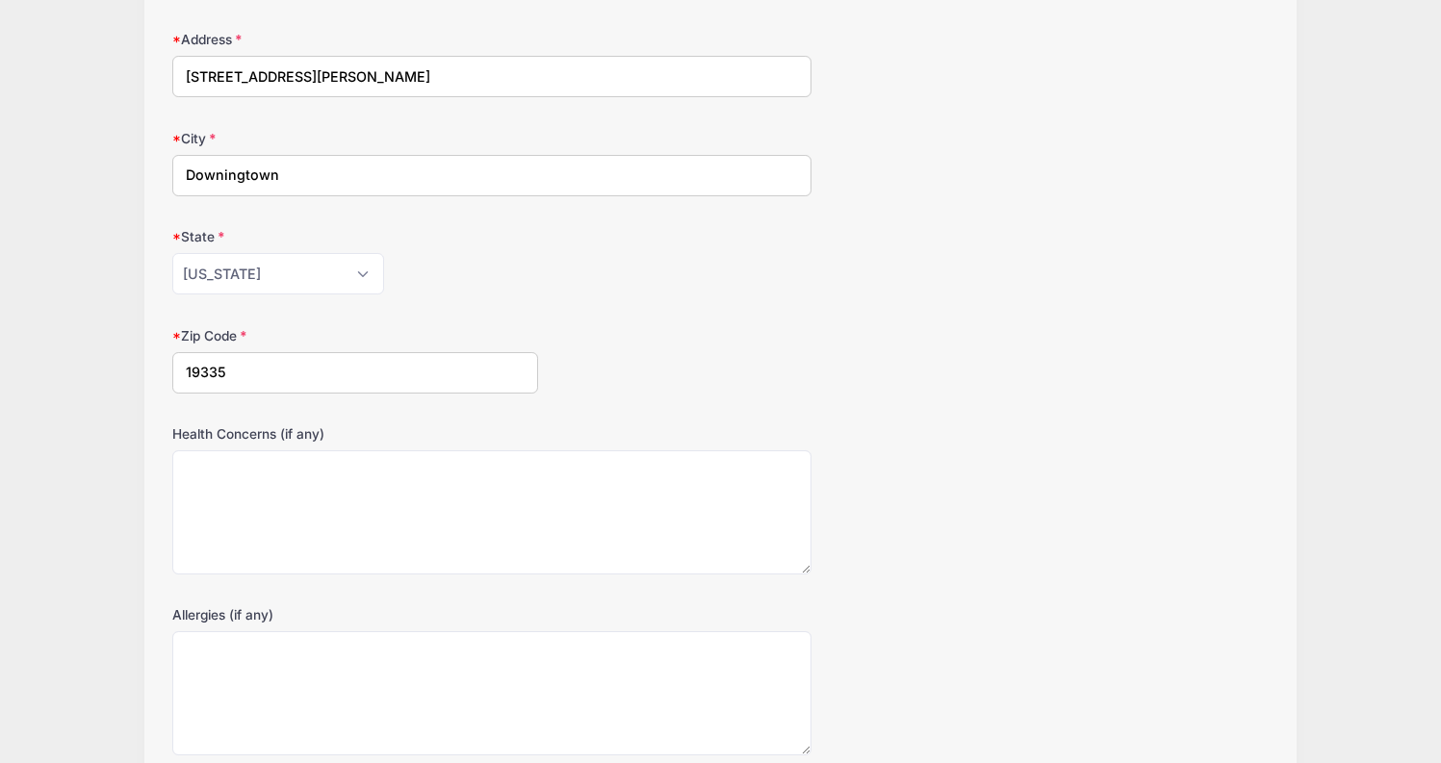
scroll to position [469, 0]
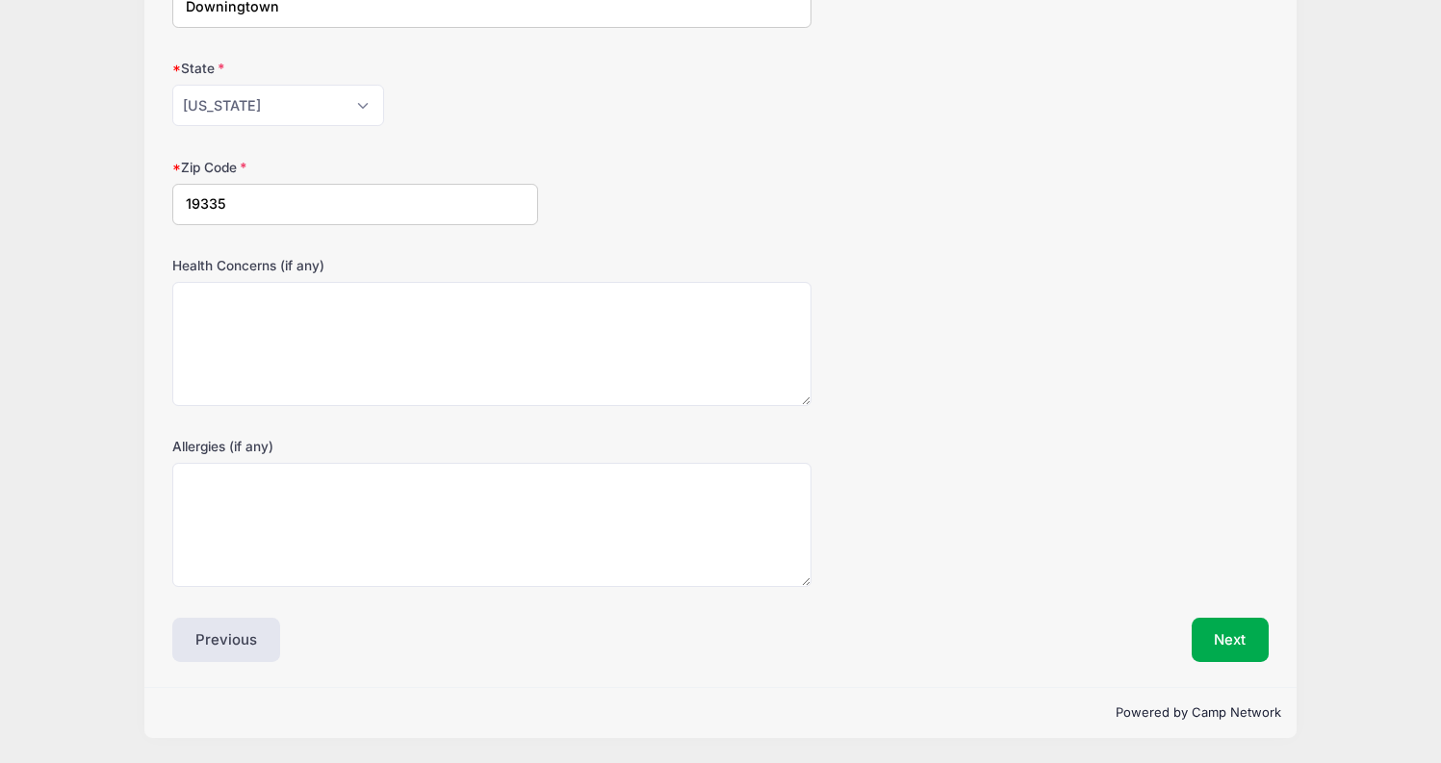
type input "19335"
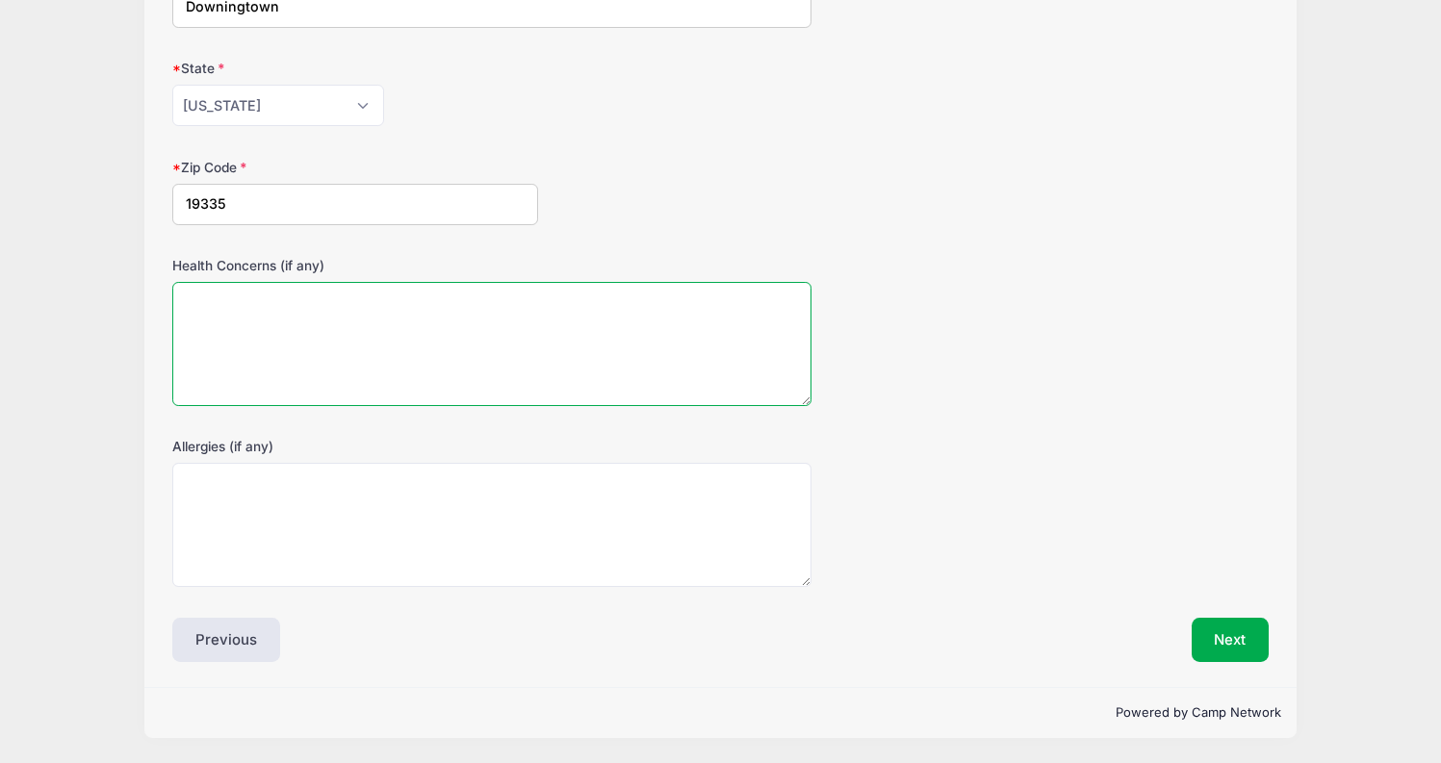
click at [414, 324] on textarea "Health Concerns (if any)" at bounding box center [491, 344] width 639 height 124
type textarea "NA"
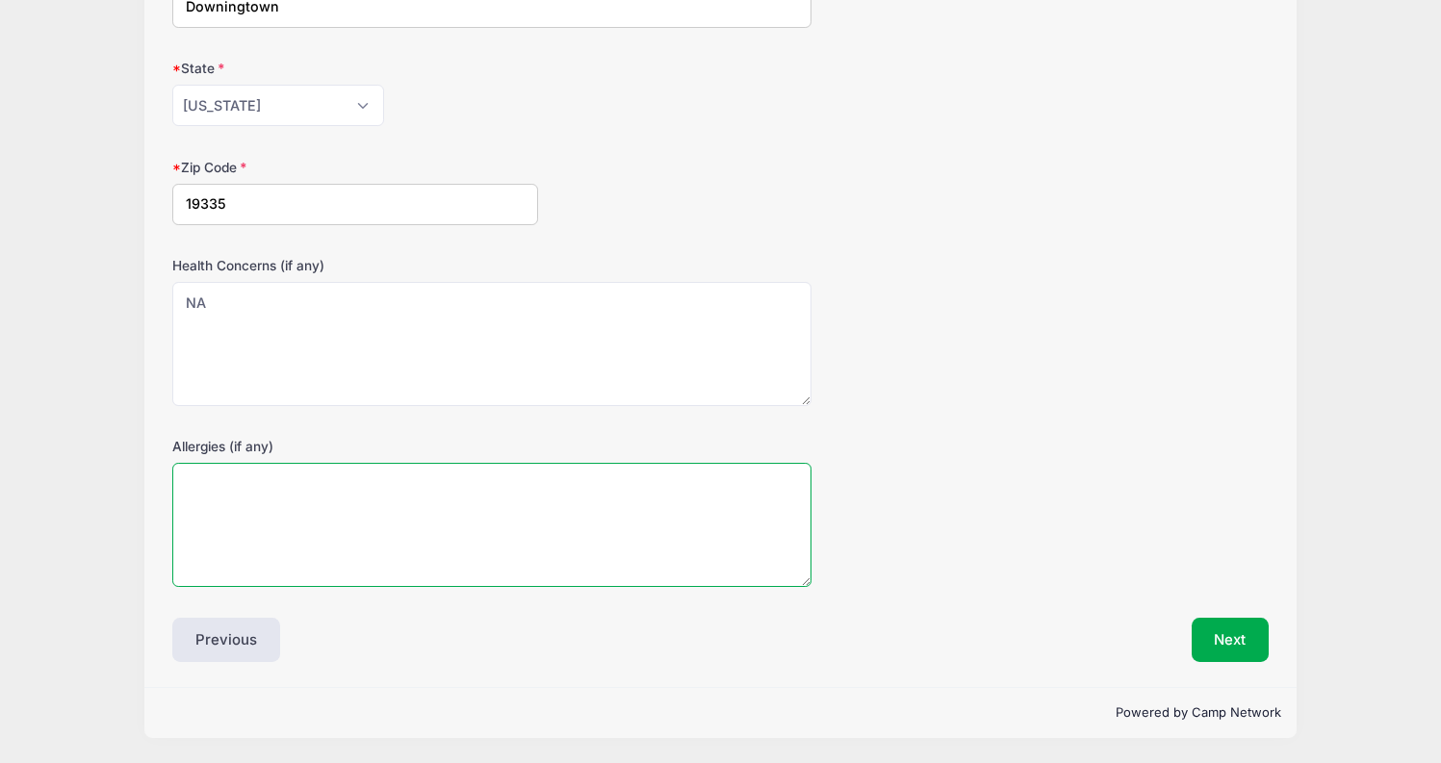
click at [334, 513] on textarea "Allergies (if any)" at bounding box center [491, 525] width 639 height 124
type textarea "NA"
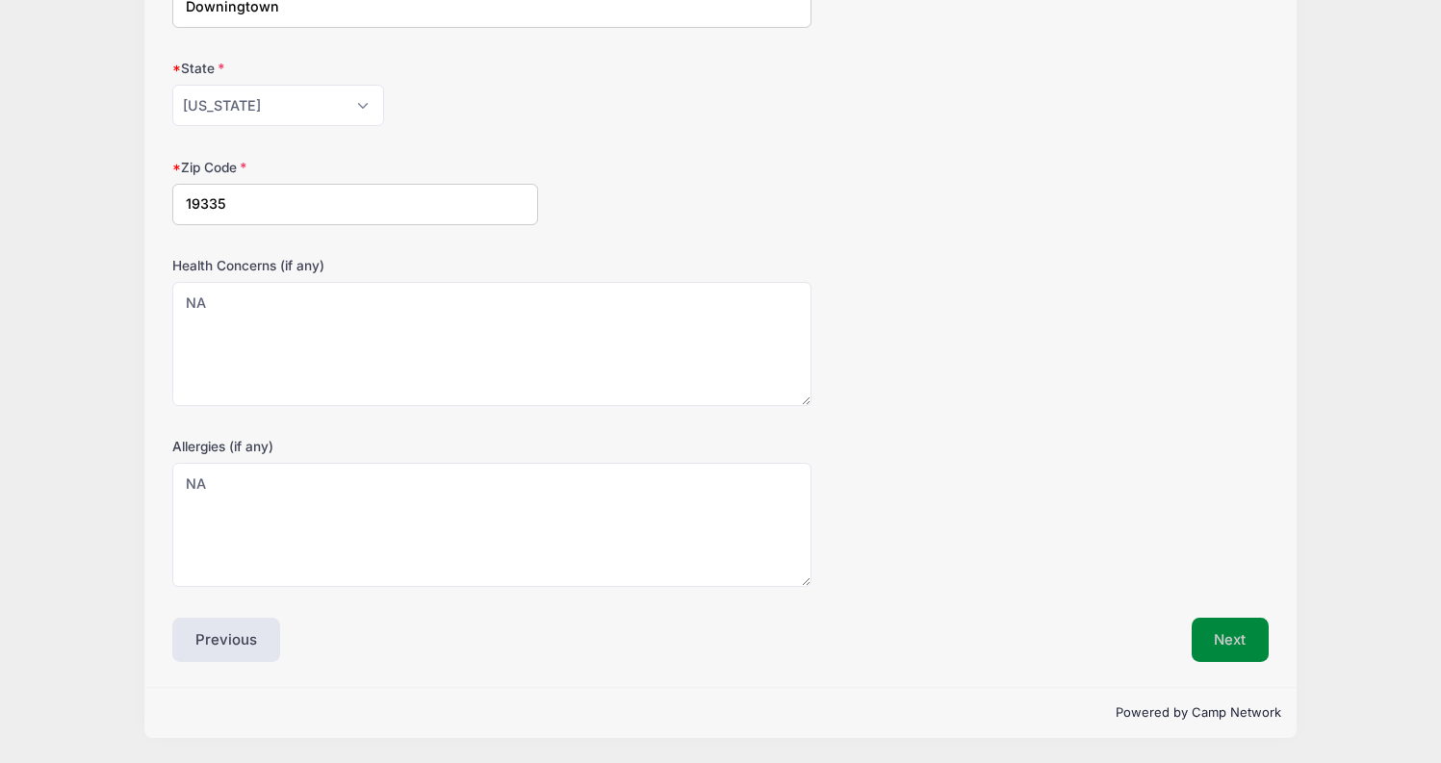
click at [1226, 631] on button "Next" at bounding box center [1231, 640] width 78 height 44
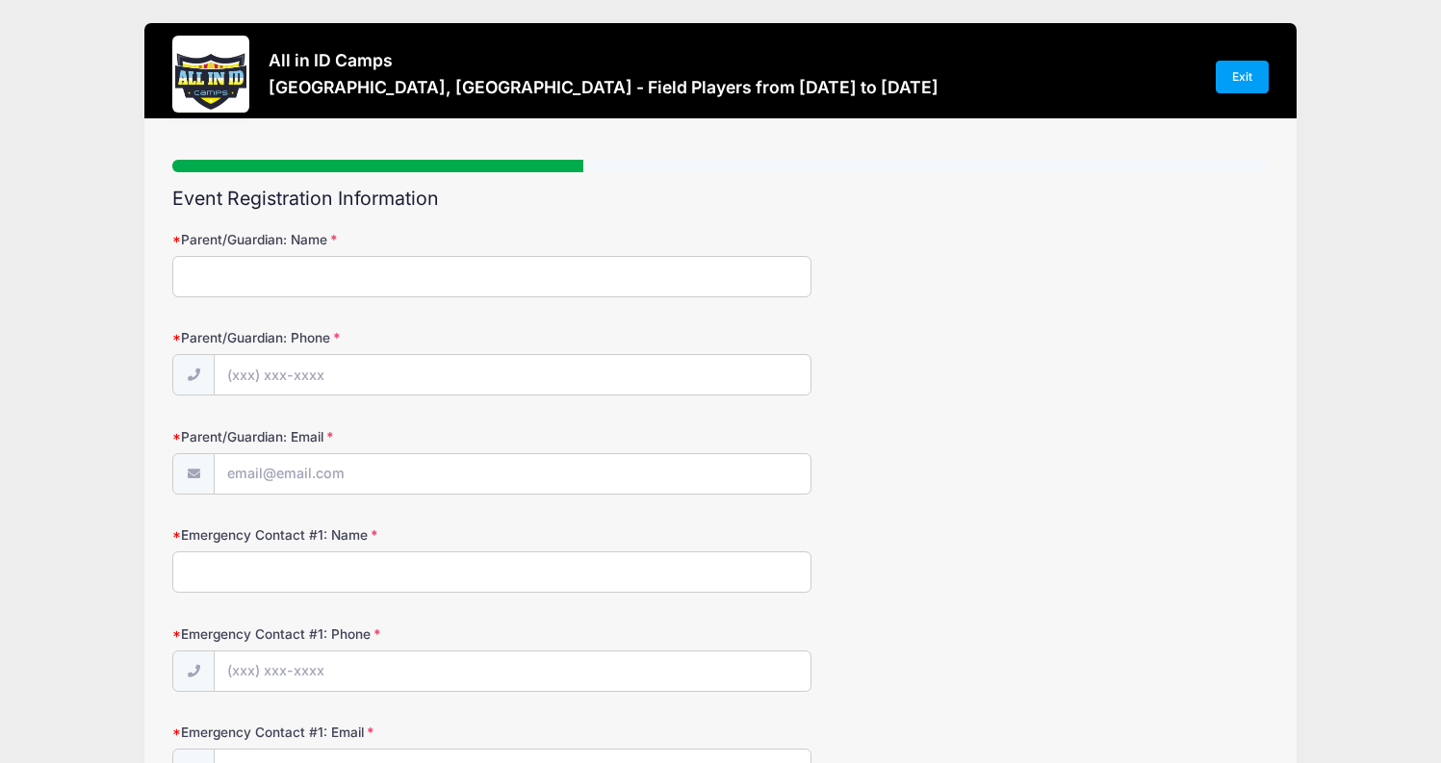
scroll to position [0, 0]
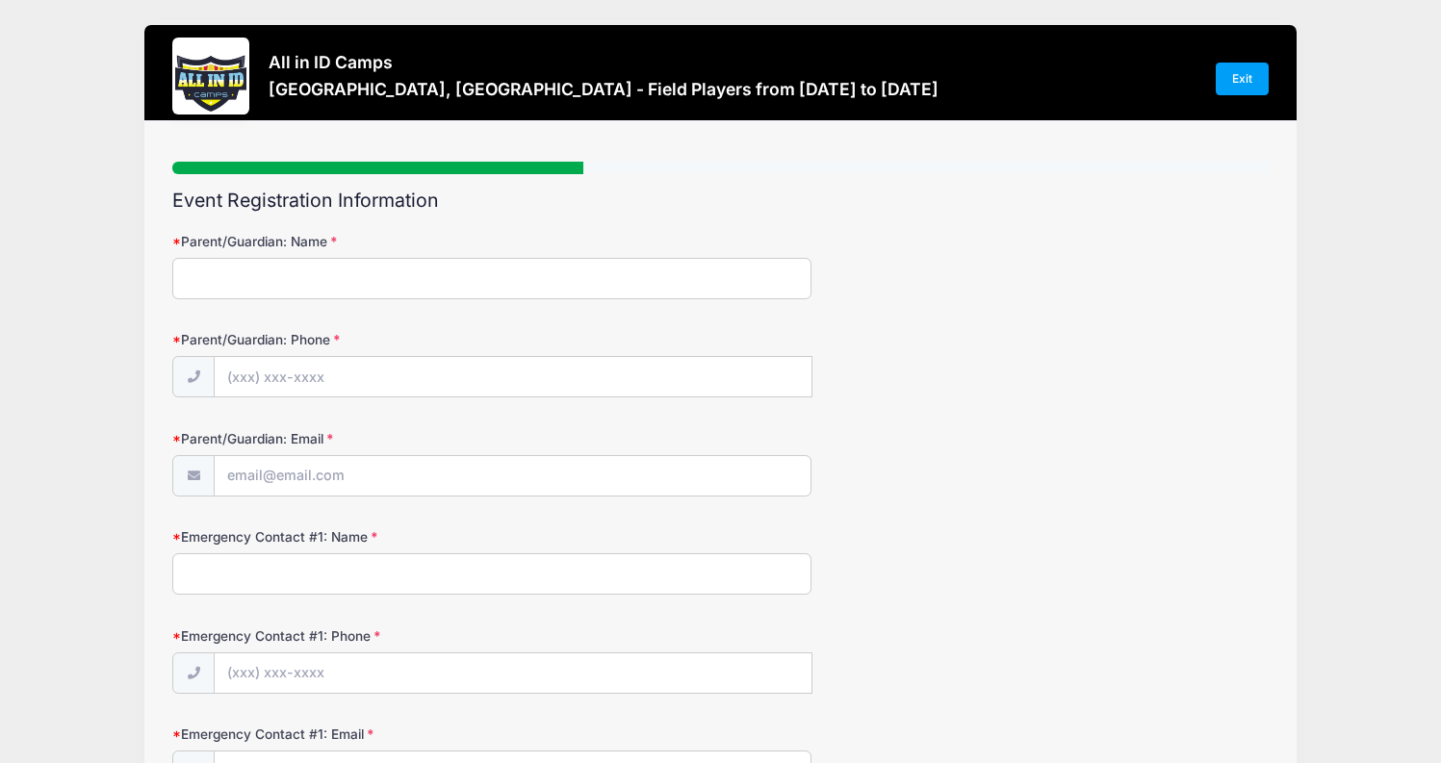
click at [531, 279] on input "Parent/Guardian: Name" at bounding box center [491, 278] width 639 height 41
type input "Matthew Sheronas"
type input "(610) 331-6012"
click at [382, 481] on input "Parent/Guardian: Email" at bounding box center [513, 476] width 597 height 41
type input "[EMAIL_ADDRESS][DOMAIN_NAME]"
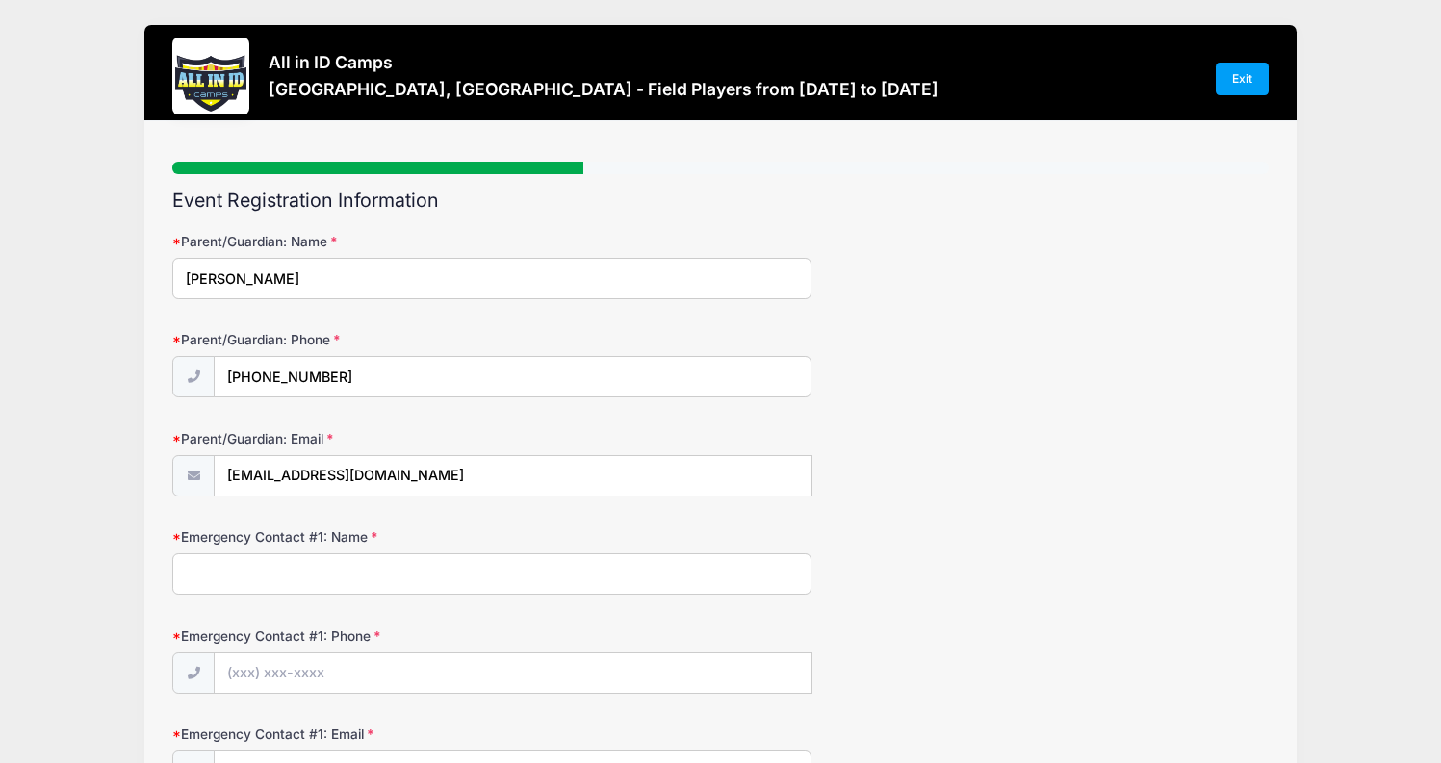
click at [331, 570] on input "Emergency Contact #1: Name" at bounding box center [491, 574] width 639 height 41
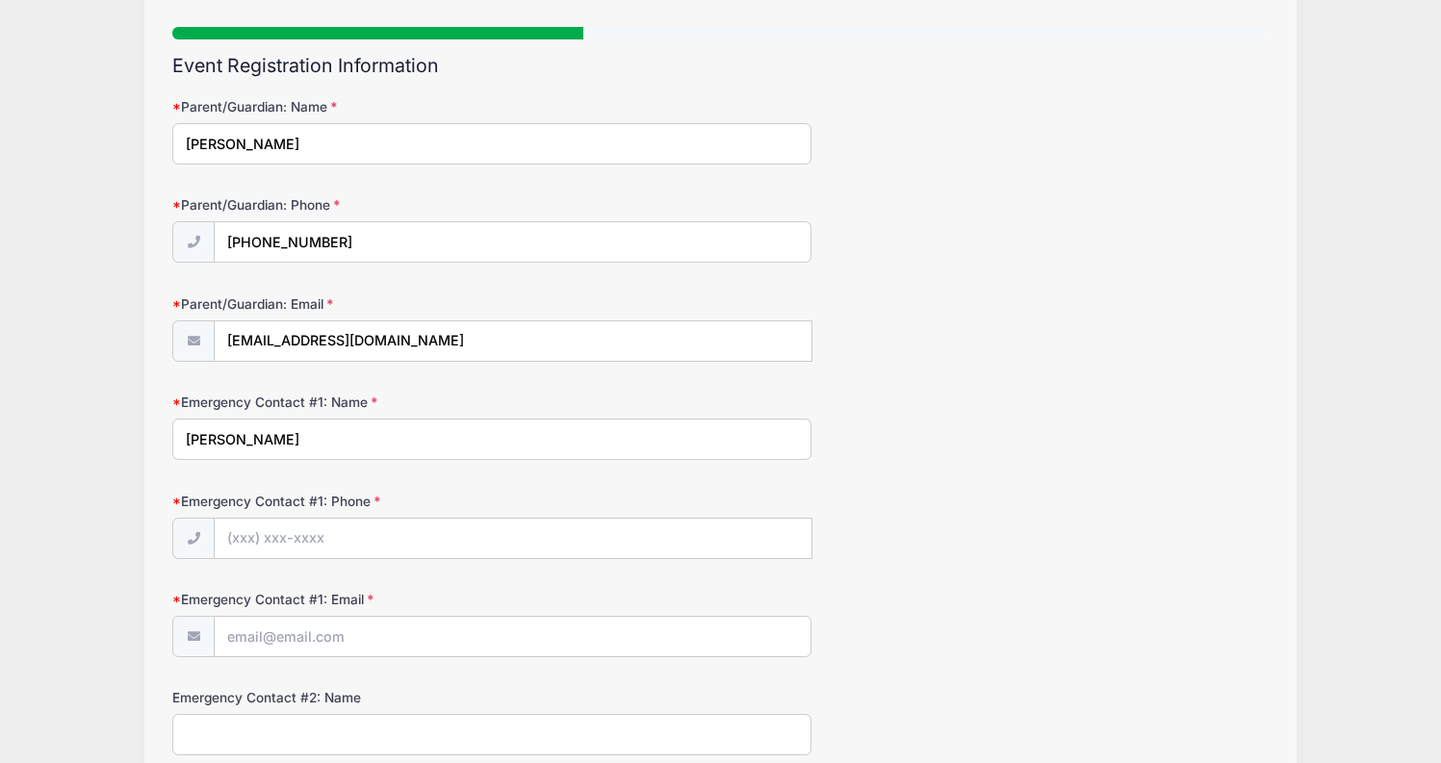
scroll to position [136, 0]
type input "Renee Sheronas"
click at [334, 541] on input "Emergency Contact #1: Phone" at bounding box center [513, 538] width 597 height 41
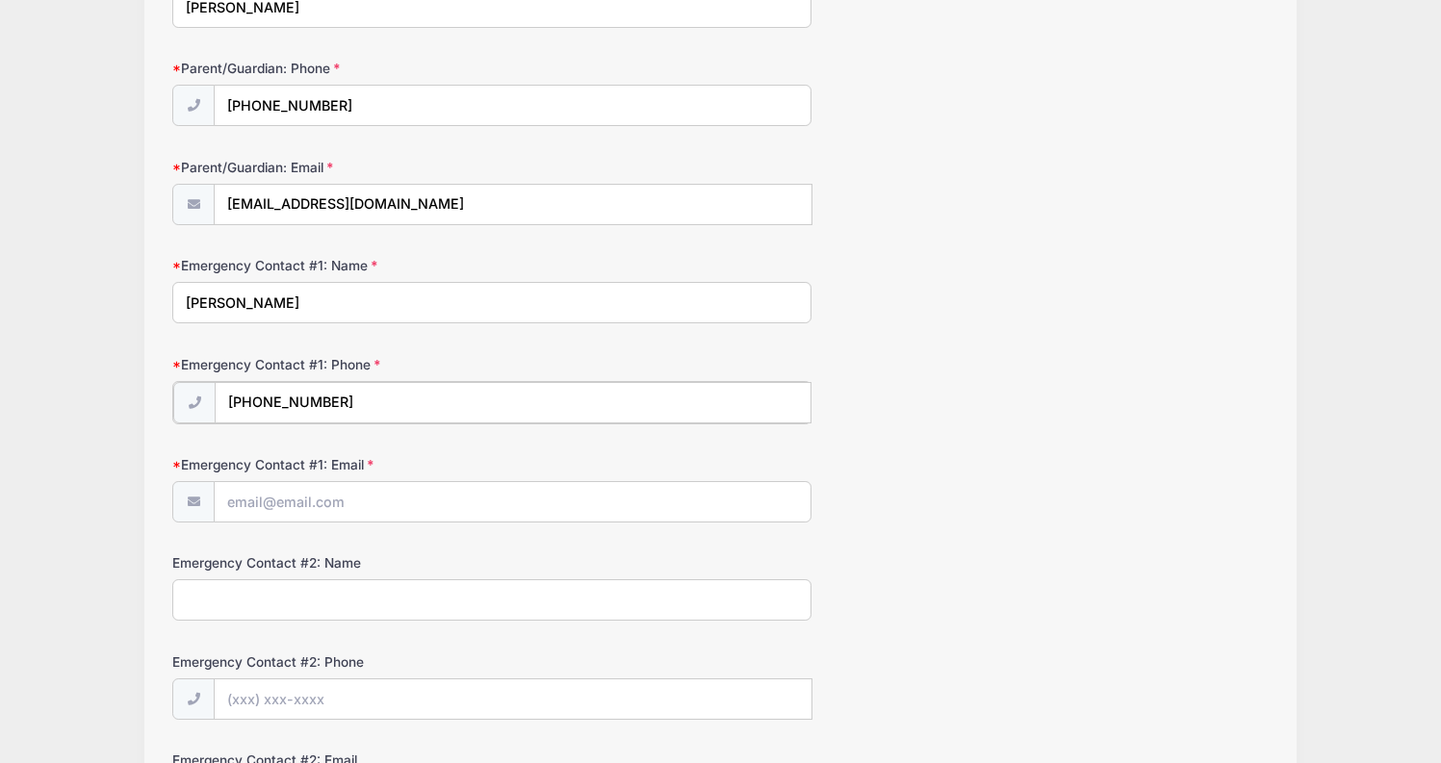
scroll to position [279, 0]
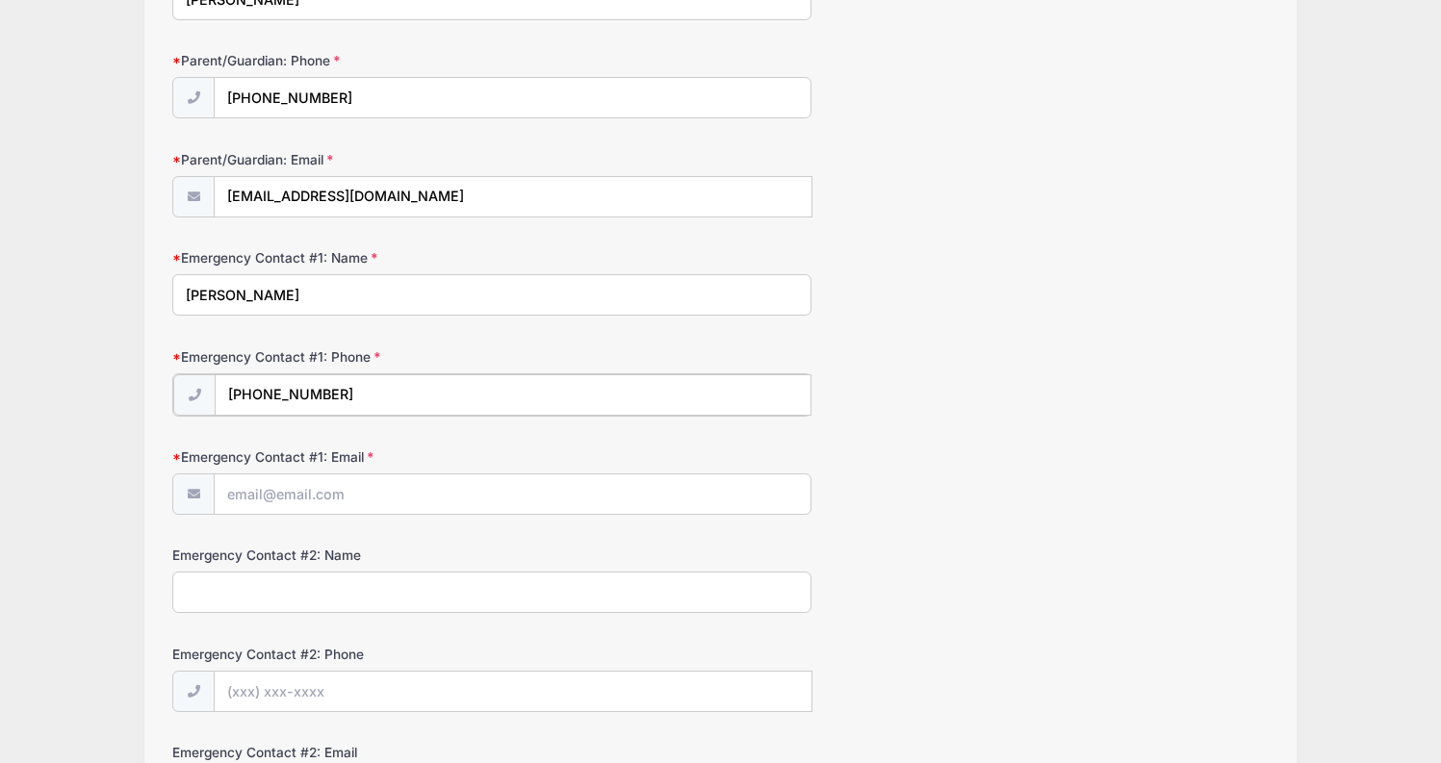
type input "(484) 252-9484"
click at [322, 514] on div at bounding box center [491, 493] width 639 height 43
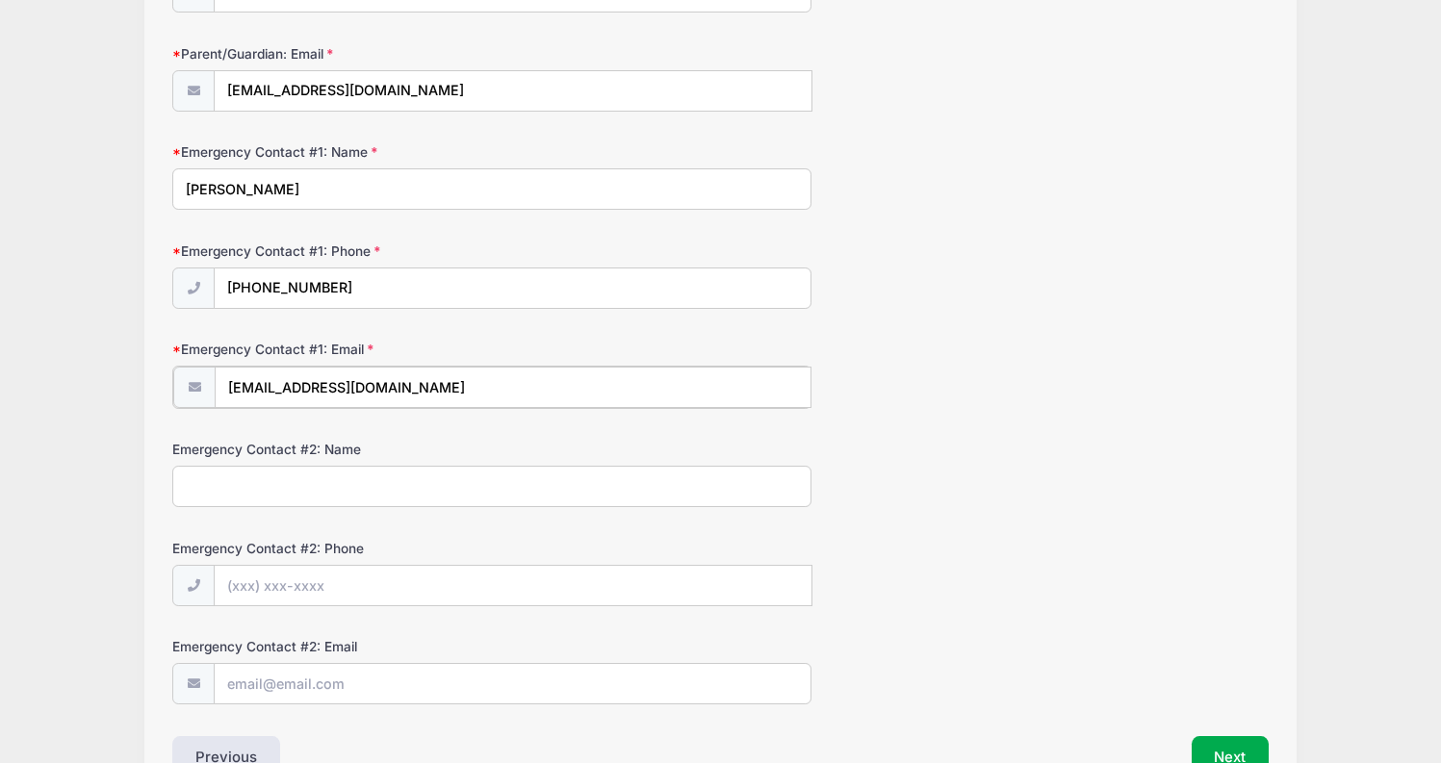
scroll to position [386, 0]
type input "reneerochon@gmail.com"
click at [320, 492] on input "Emergency Contact #2: Name" at bounding box center [491, 483] width 639 height 41
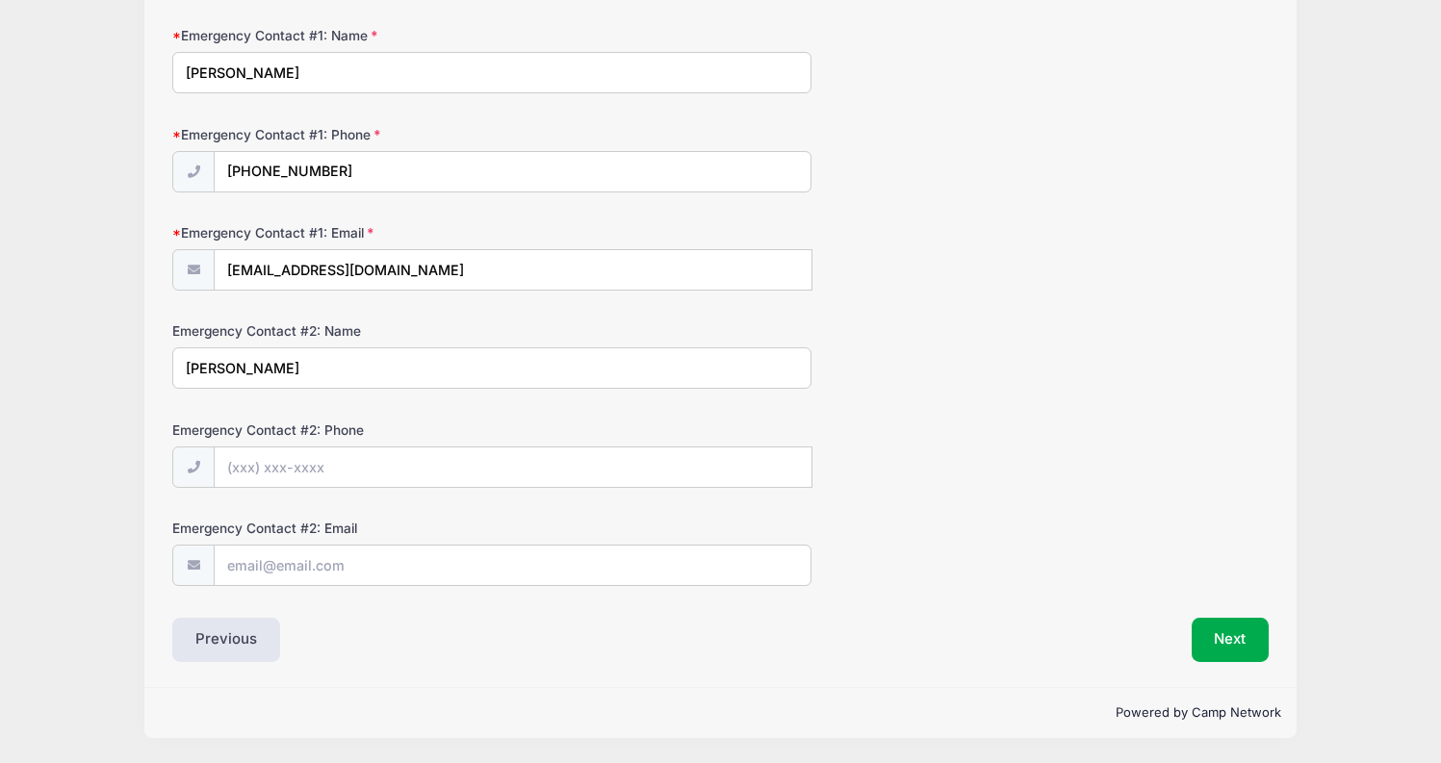
type input "Matthew Sheronas"
click at [319, 460] on input "Emergency Contact #2: Phone" at bounding box center [513, 468] width 597 height 41
type input "(610) 331-6012"
click at [289, 570] on input "Emergency Contact #2: Email" at bounding box center [513, 566] width 597 height 41
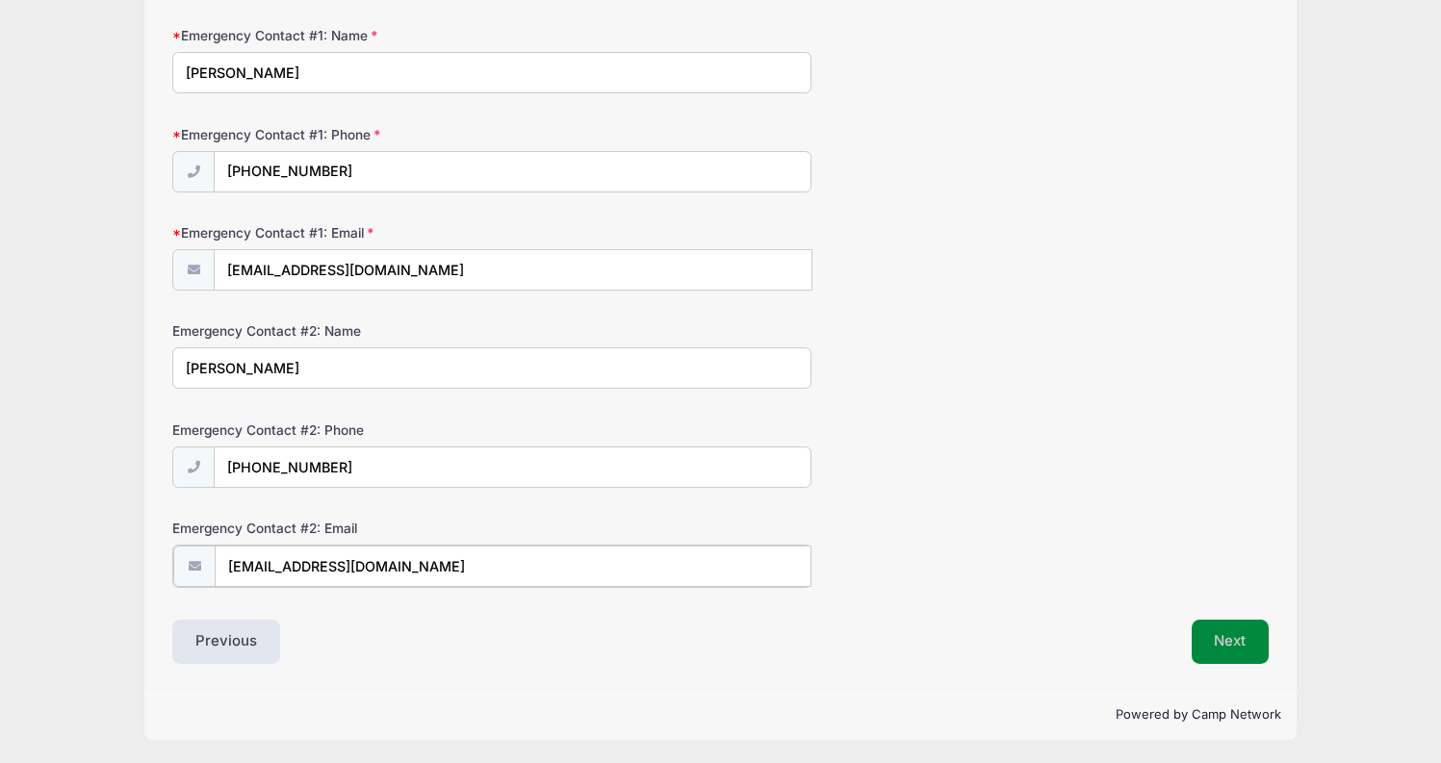
type input "[EMAIL_ADDRESS][DOMAIN_NAME]"
click at [1221, 636] on button "Next" at bounding box center [1231, 640] width 78 height 44
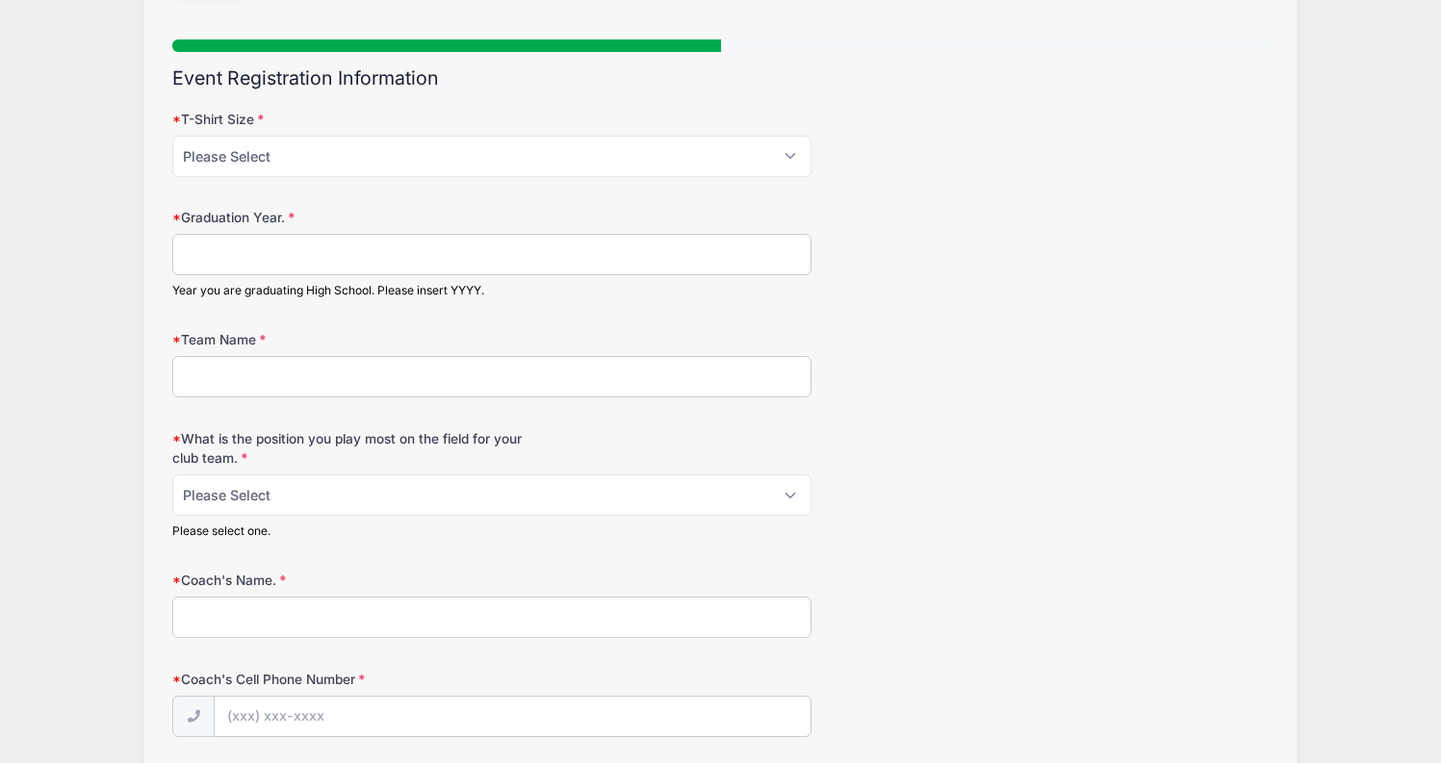
scroll to position [0, 0]
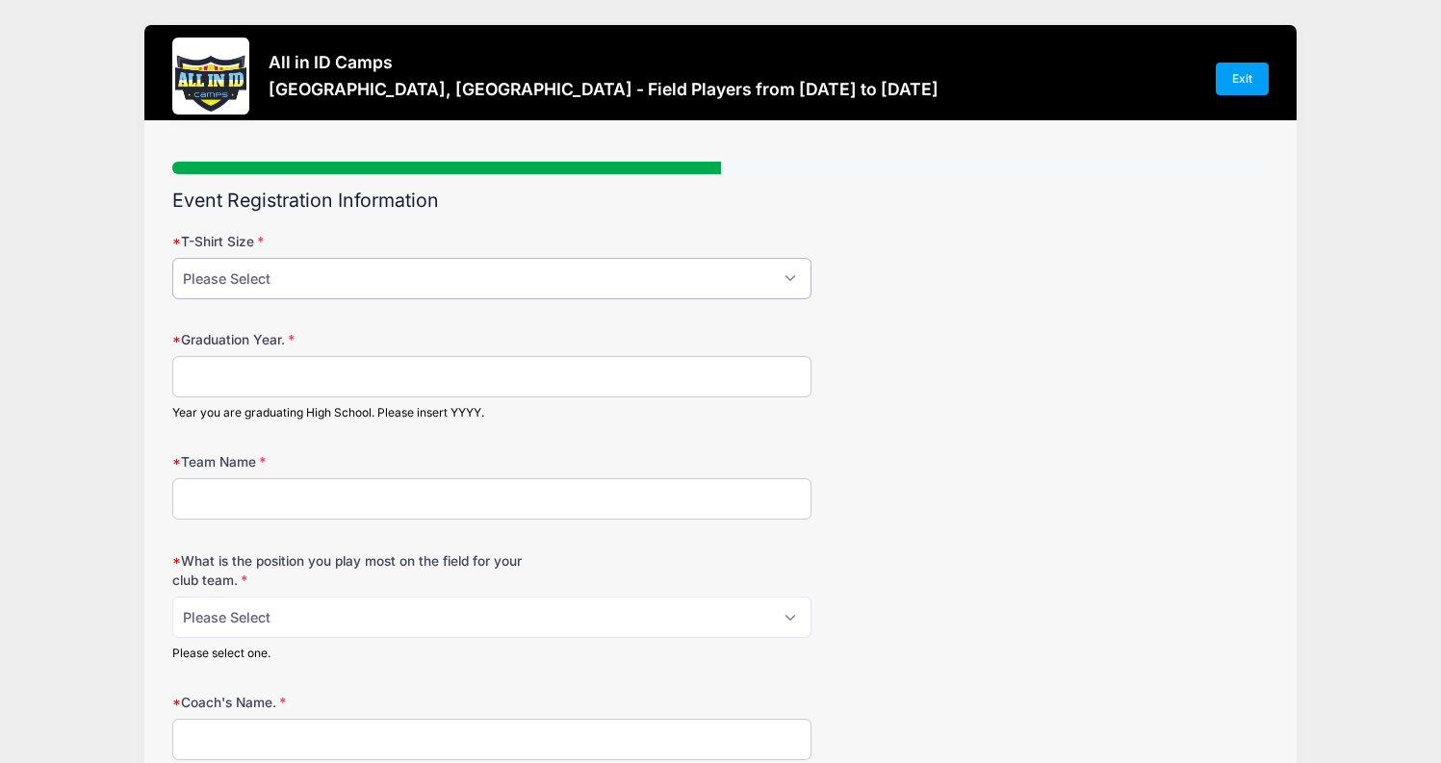
click at [558, 282] on select "Please Select YM YL AS AM AL AXL" at bounding box center [491, 278] width 639 height 41
select select "AM"
click at [172, 258] on select "Please Select YM YL AS AM AL AXL" at bounding box center [491, 278] width 639 height 41
click at [458, 377] on input "Graduation Year." at bounding box center [491, 376] width 639 height 41
type input "2028"
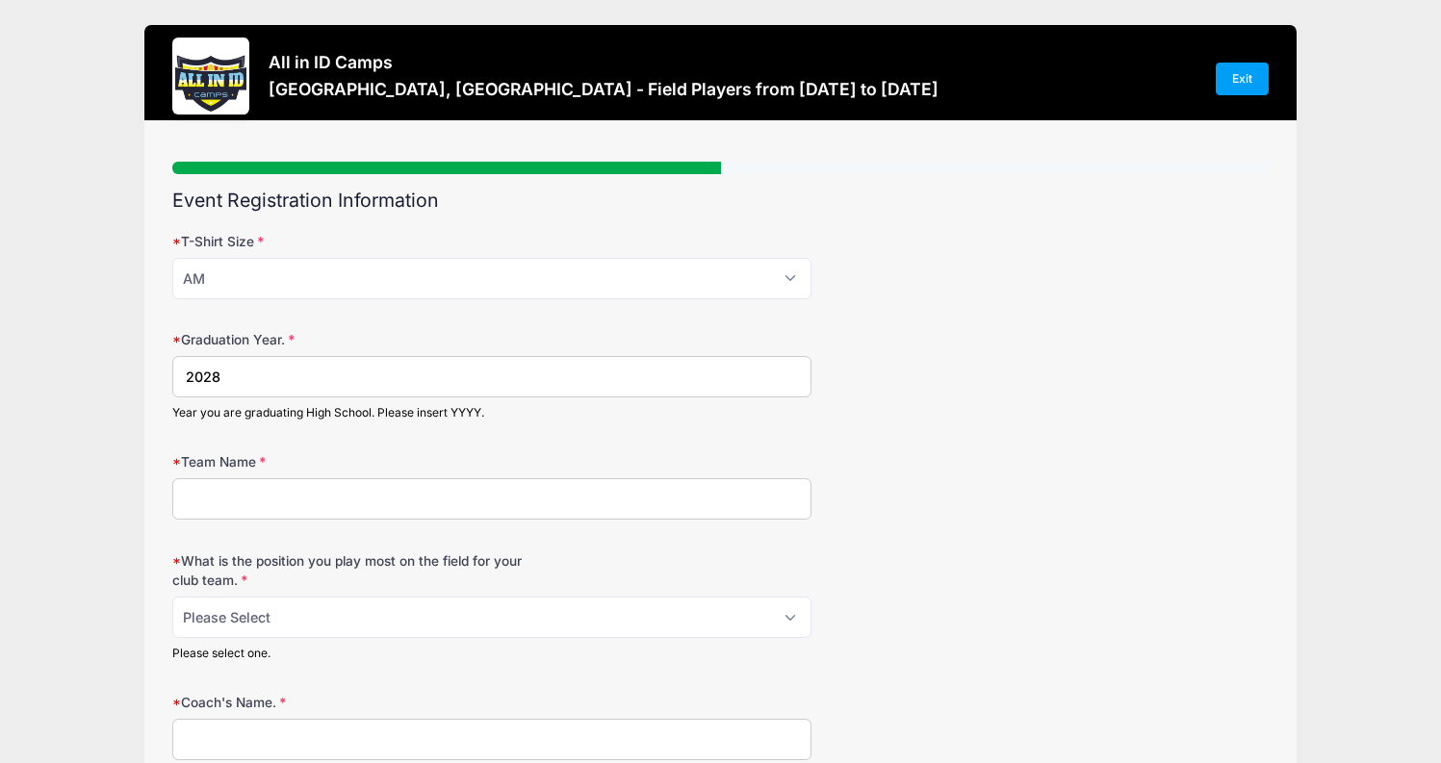
click at [433, 502] on input "Team Name" at bounding box center [491, 499] width 639 height 41
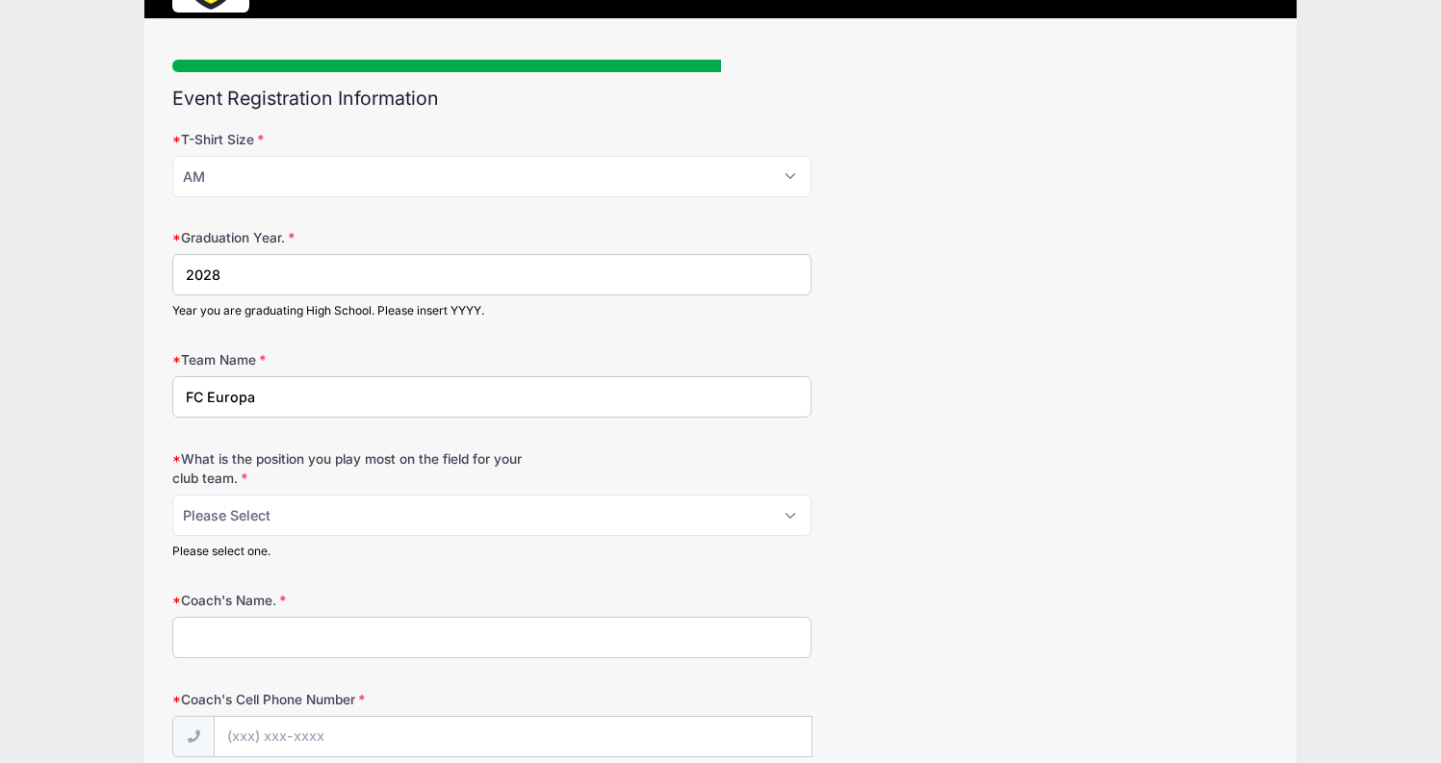
type input "FC Europa"
click at [424, 517] on select "Please Select 1-GK 2-RB 3-LB 4-CB 5-CB 6-DCM 7- Right Winger 8- CM 9-Striker 10…" at bounding box center [491, 515] width 639 height 41
click at [1053, 492] on div "What is the position you play most on the field for your club team. Please Sele…" at bounding box center [720, 505] width 1097 height 111
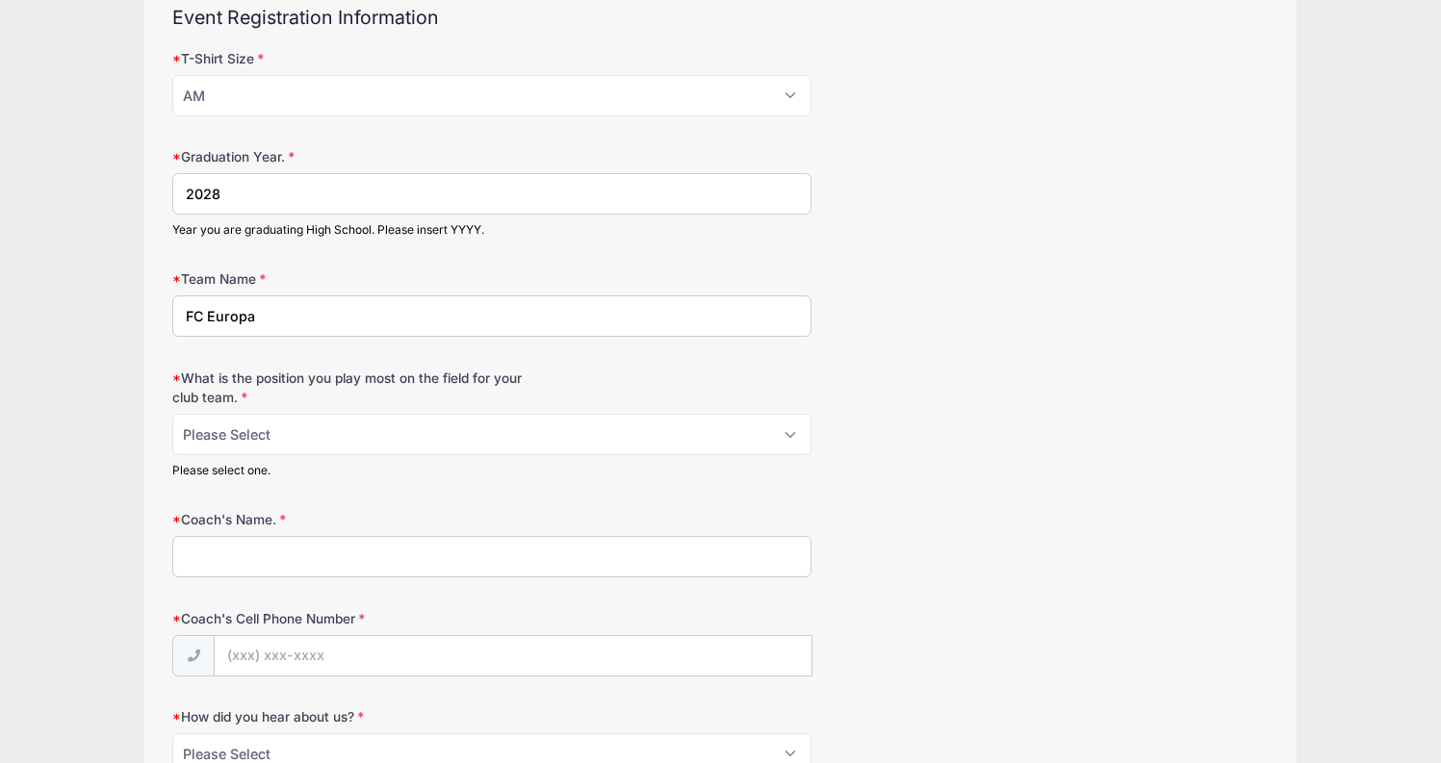
click at [721, 560] on input "Coach's Name." at bounding box center [491, 556] width 639 height 41
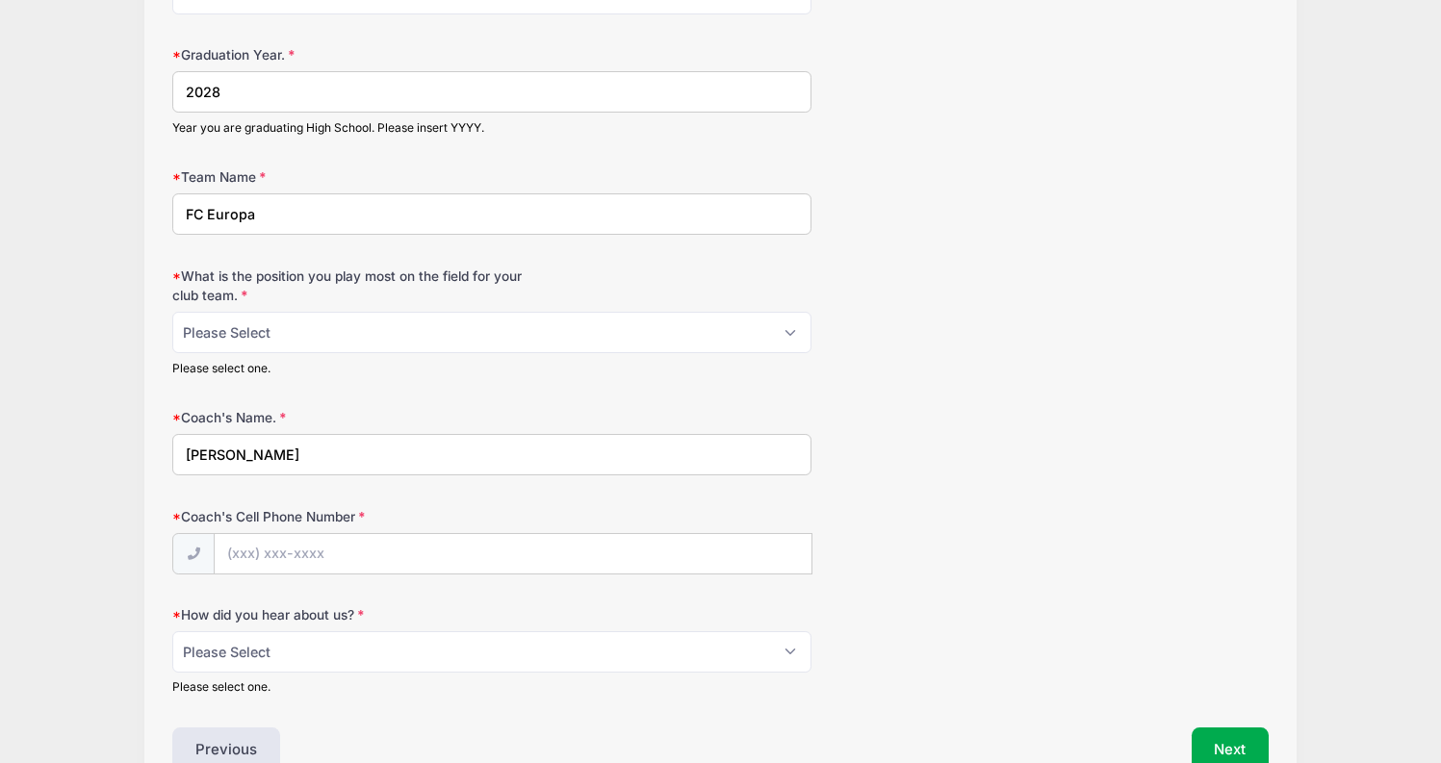
scroll to position [296, 0]
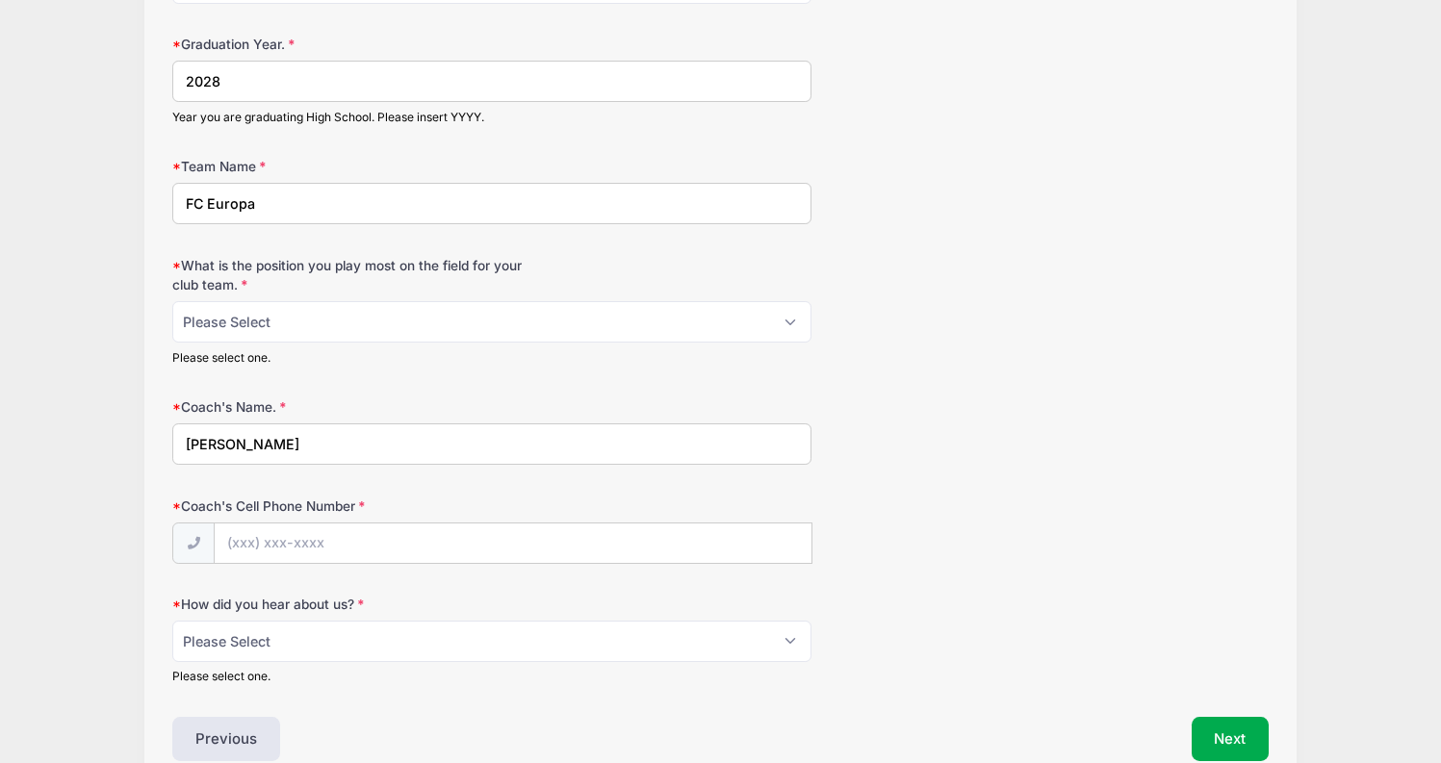
type input "Dave Ward"
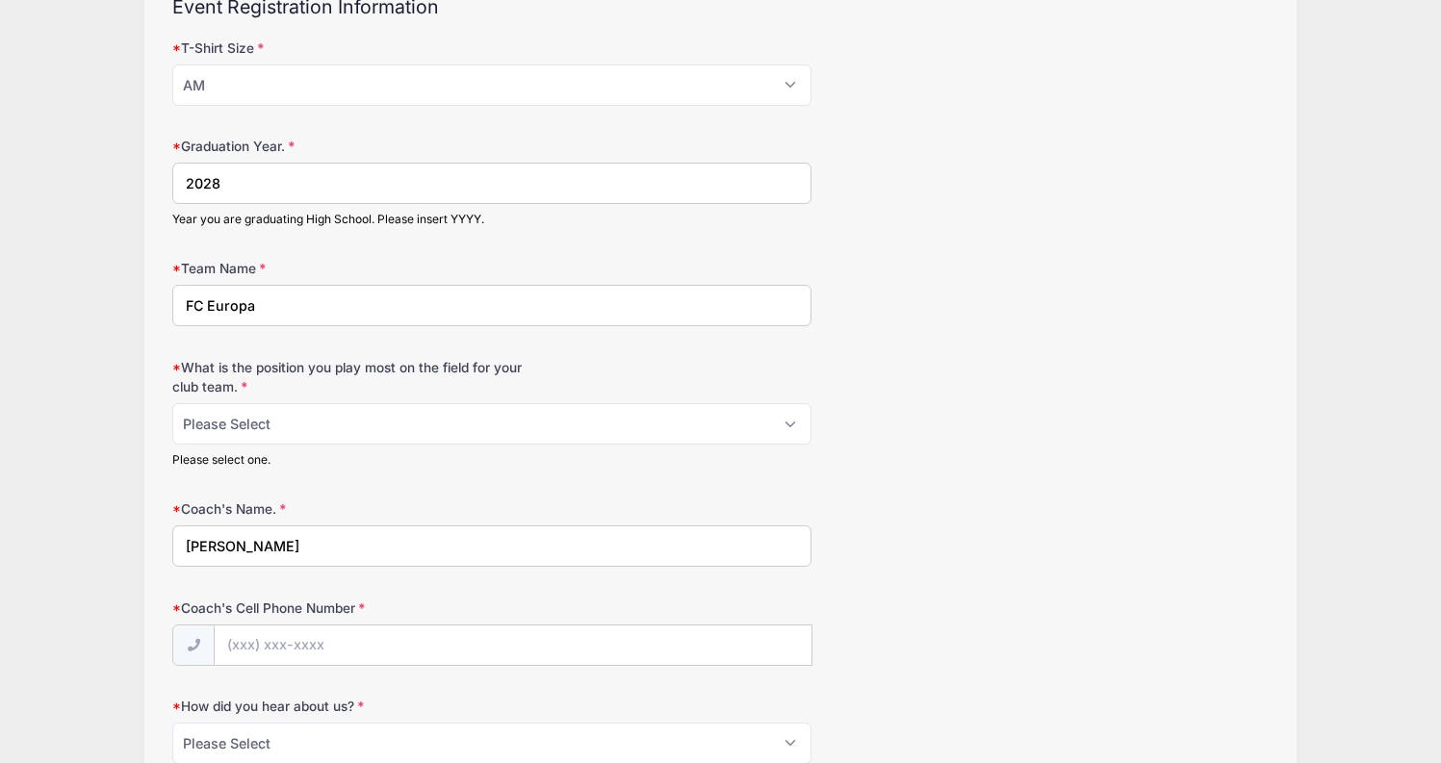
scroll to position [176, 0]
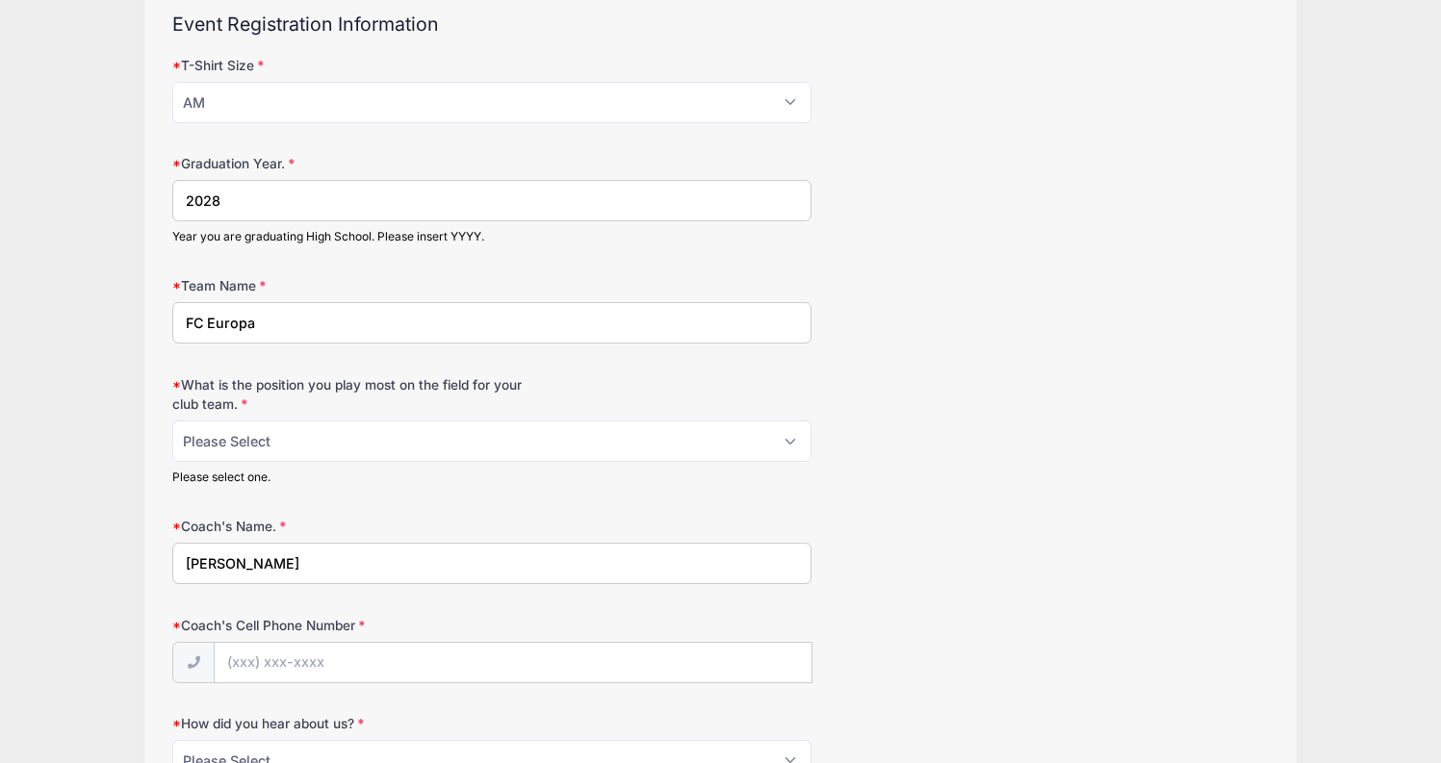
click at [665, 330] on input "FC Europa" at bounding box center [491, 322] width 639 height 41
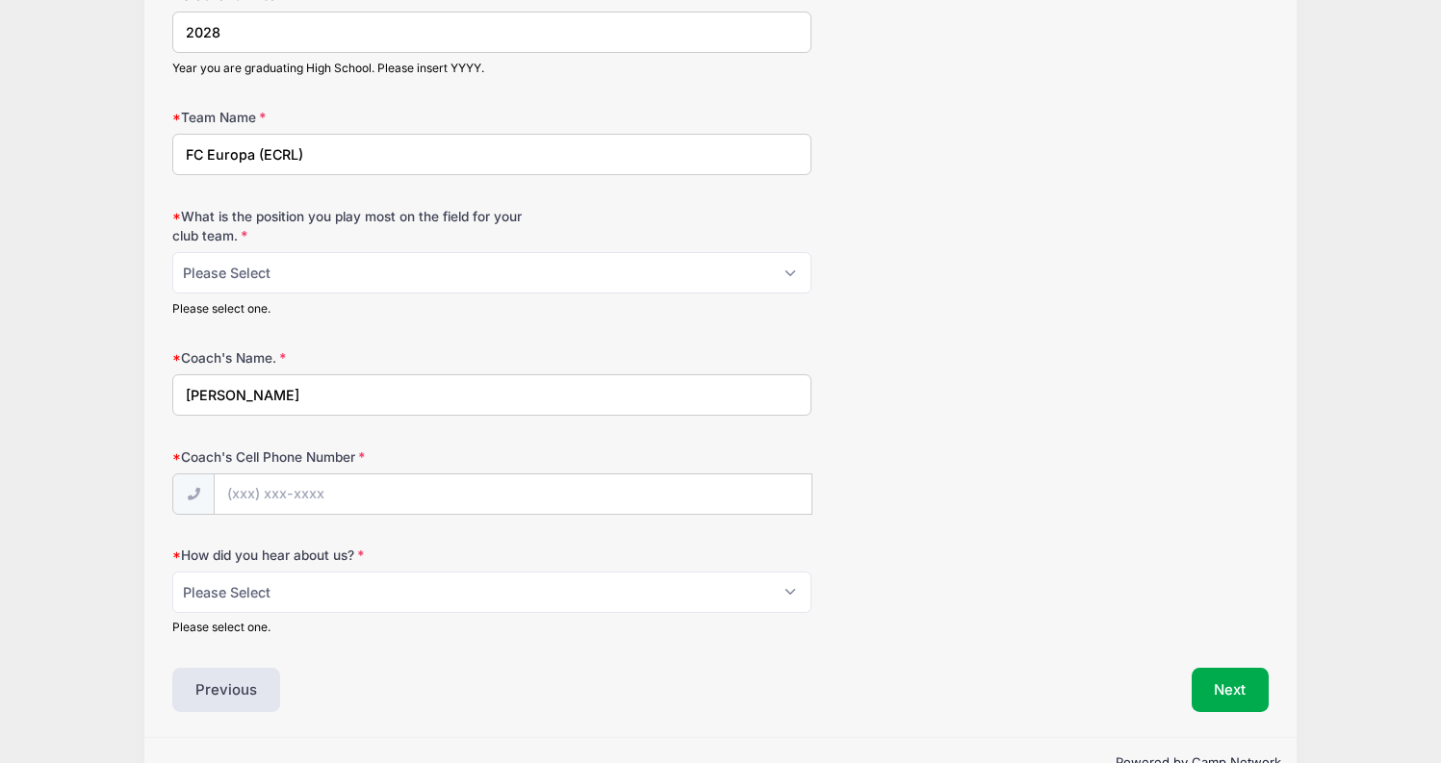
scroll to position [395, 0]
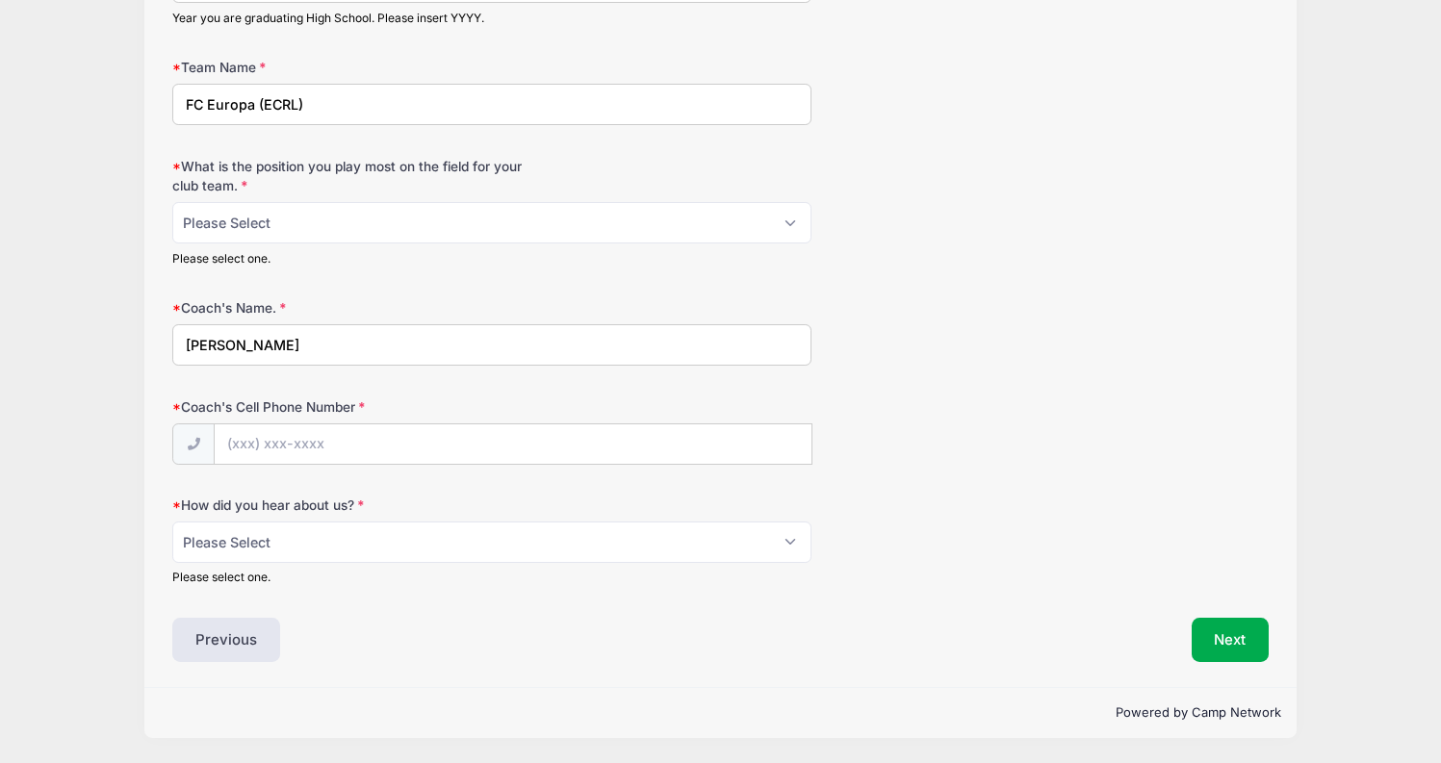
type input "FC Europa (ECRL)"
click at [666, 555] on select "Please Select Email Website Friend Coach Facebook Instagram Google Card at Tour…" at bounding box center [491, 542] width 639 height 41
select select "Email"
click at [172, 522] on select "Please Select Email Website Friend Coach Facebook Instagram Google Card at Tour…" at bounding box center [491, 542] width 639 height 41
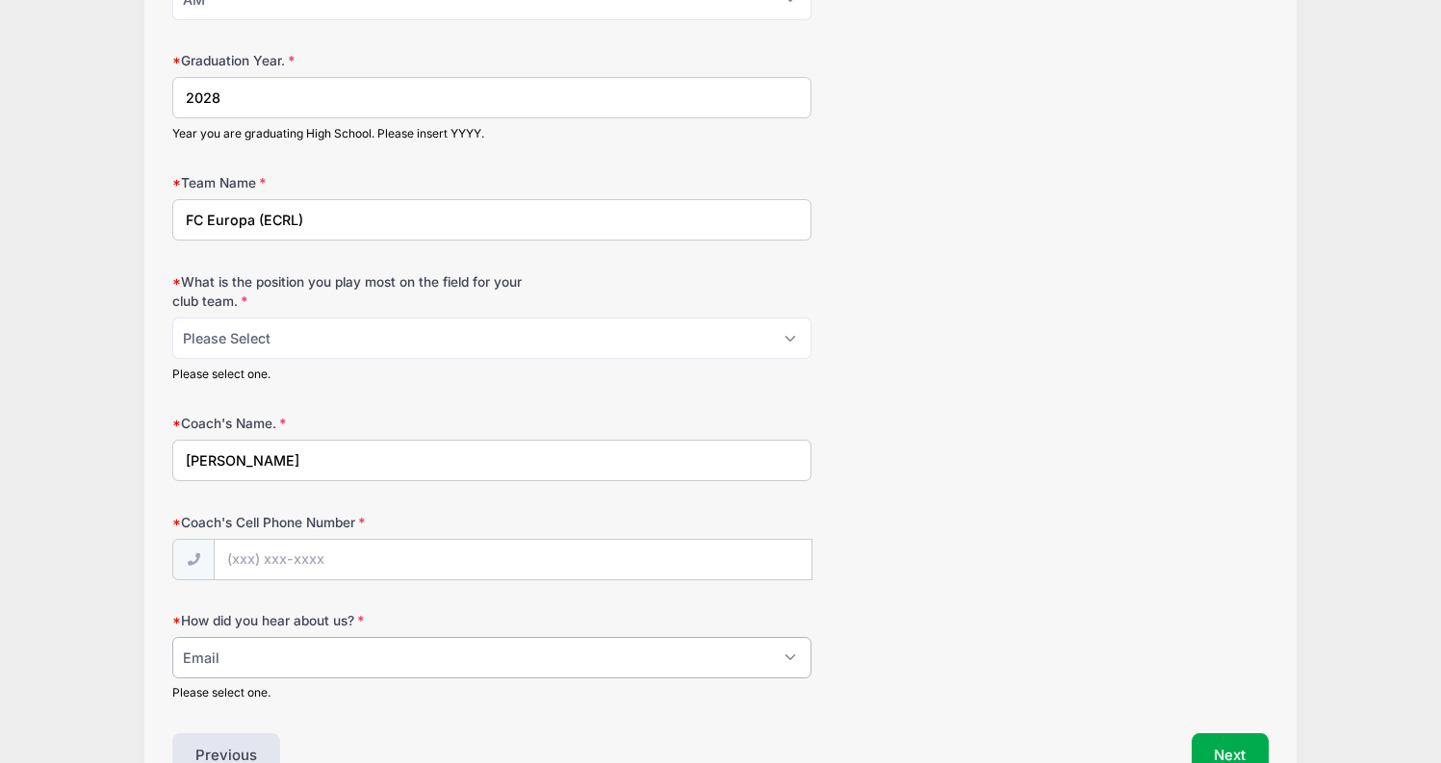
scroll to position [276, 0]
click at [567, 573] on input "Coach's Cell Phone Number" at bounding box center [513, 563] width 597 height 41
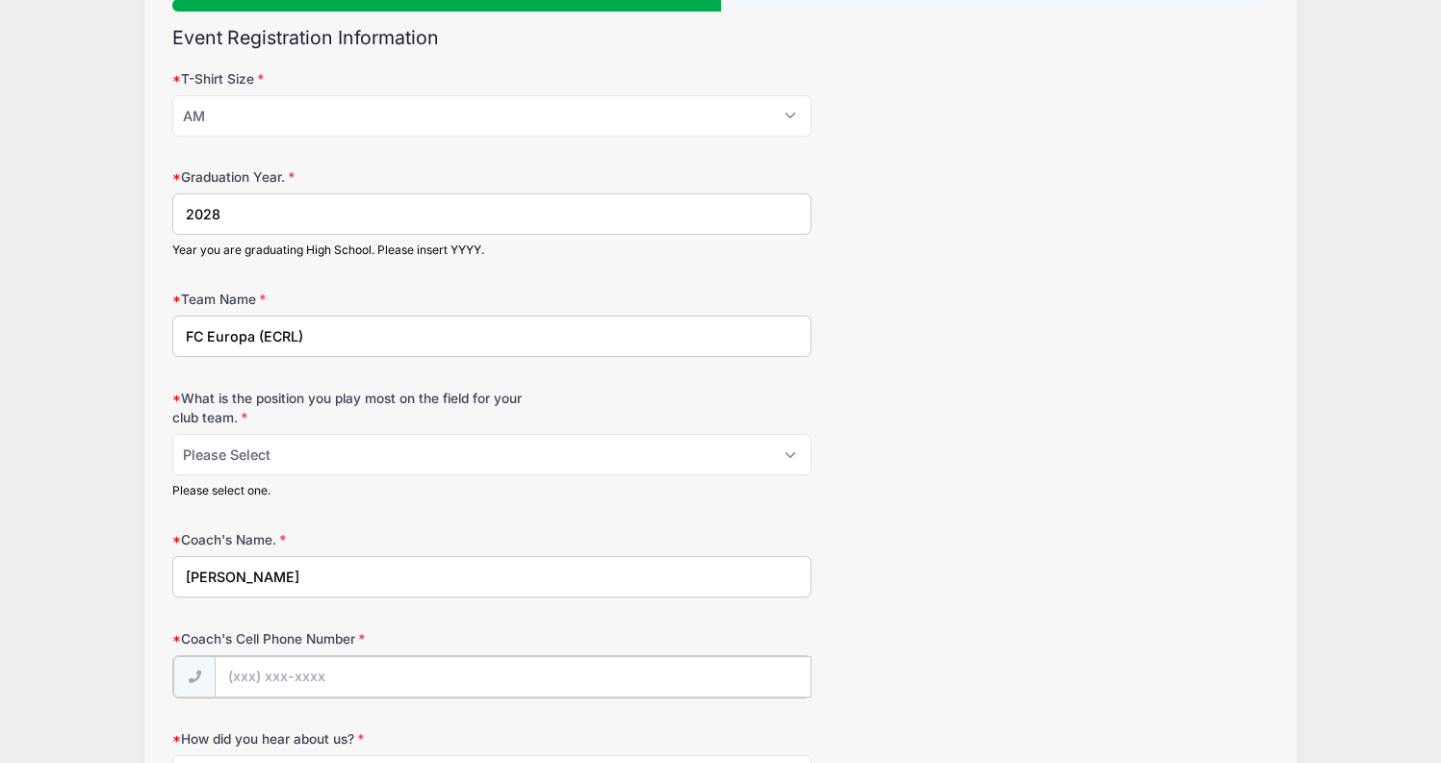
scroll to position [162, 0]
click at [547, 451] on select "Please Select 1-GK 2-RB 3-LB 4-CB 5-CB 6-DCM 7- Right Winger 8- CM 9-Striker 10…" at bounding box center [491, 455] width 639 height 41
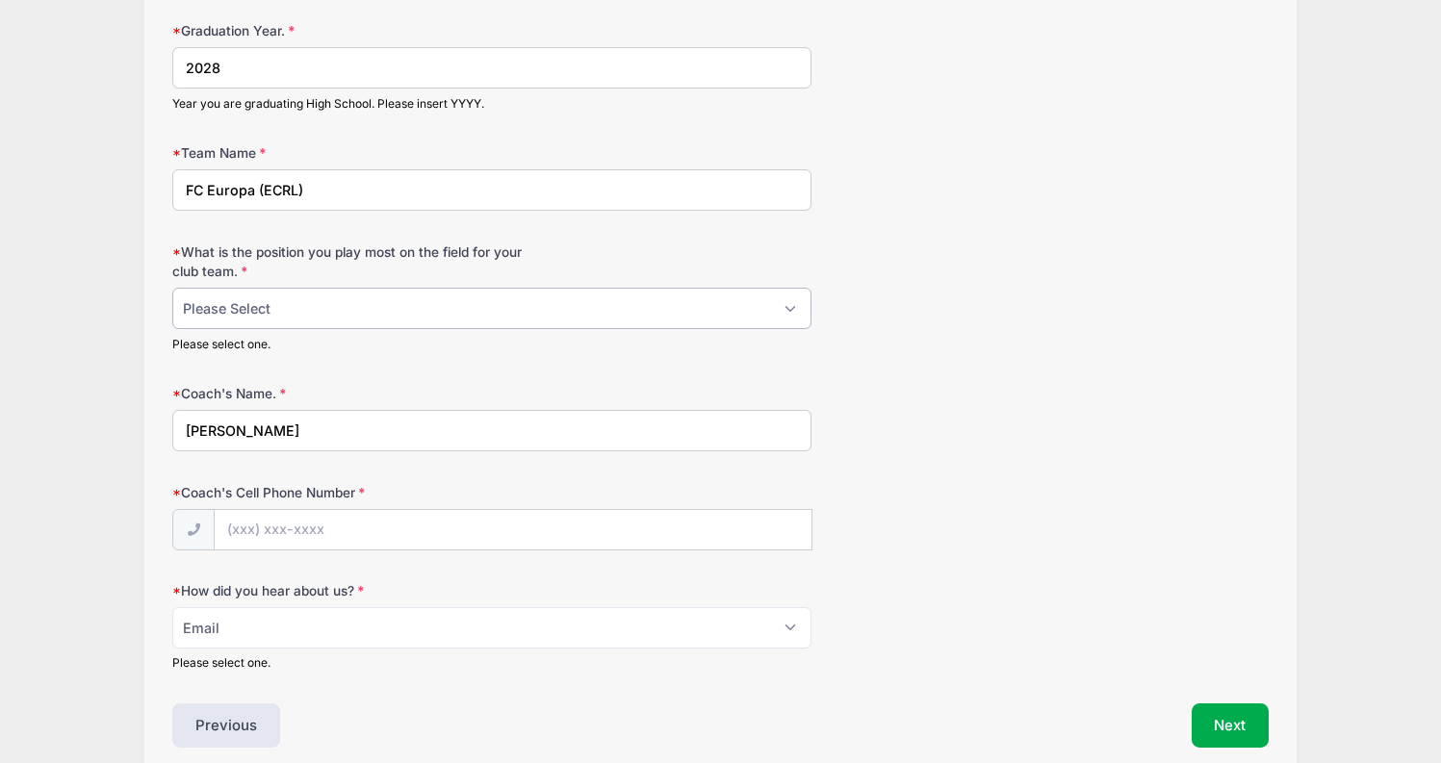
scroll to position [395, 0]
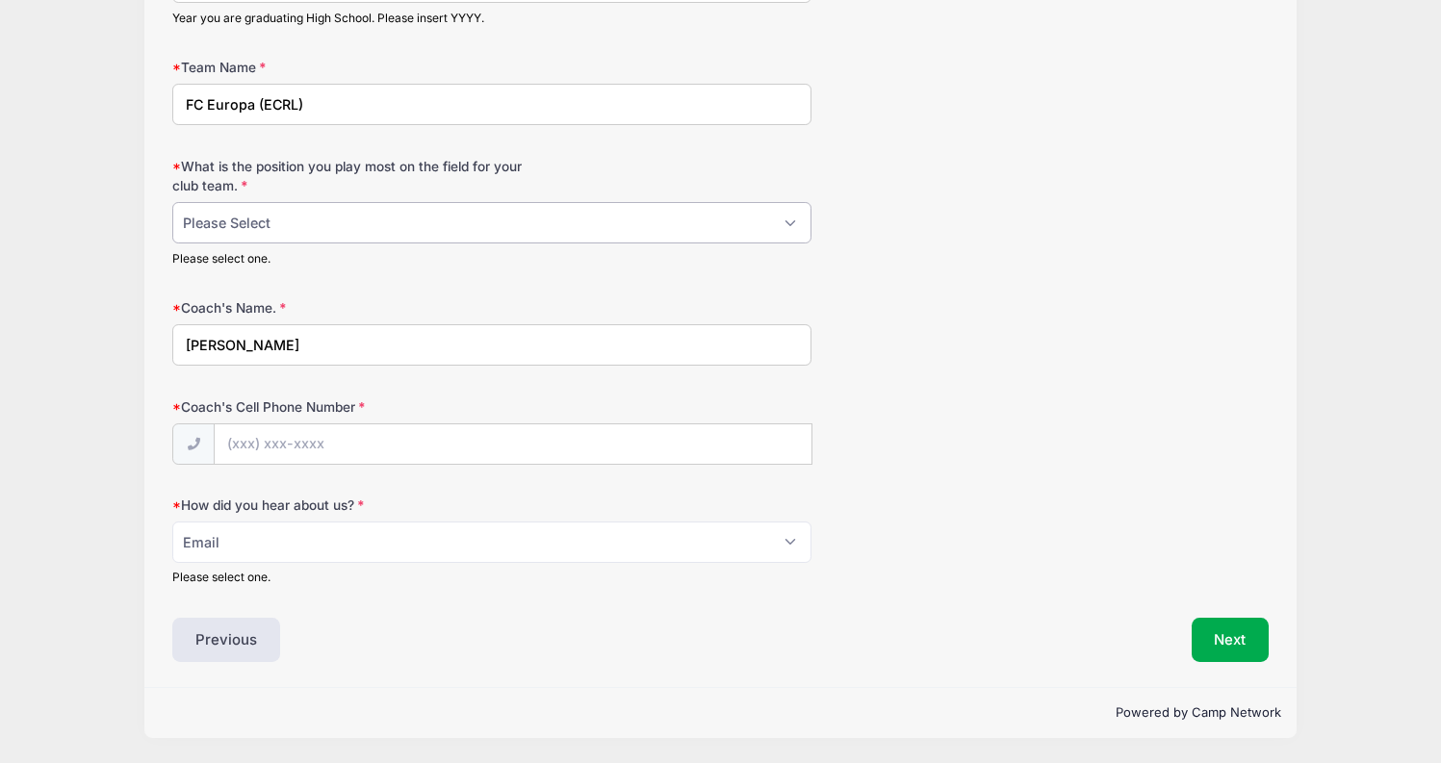
click at [395, 220] on select "Please Select 1-GK 2-RB 3-LB 4-CB 5-CB 6-DCM 7- Right Winger 8- CM 9-Striker 10…" at bounding box center [491, 222] width 639 height 41
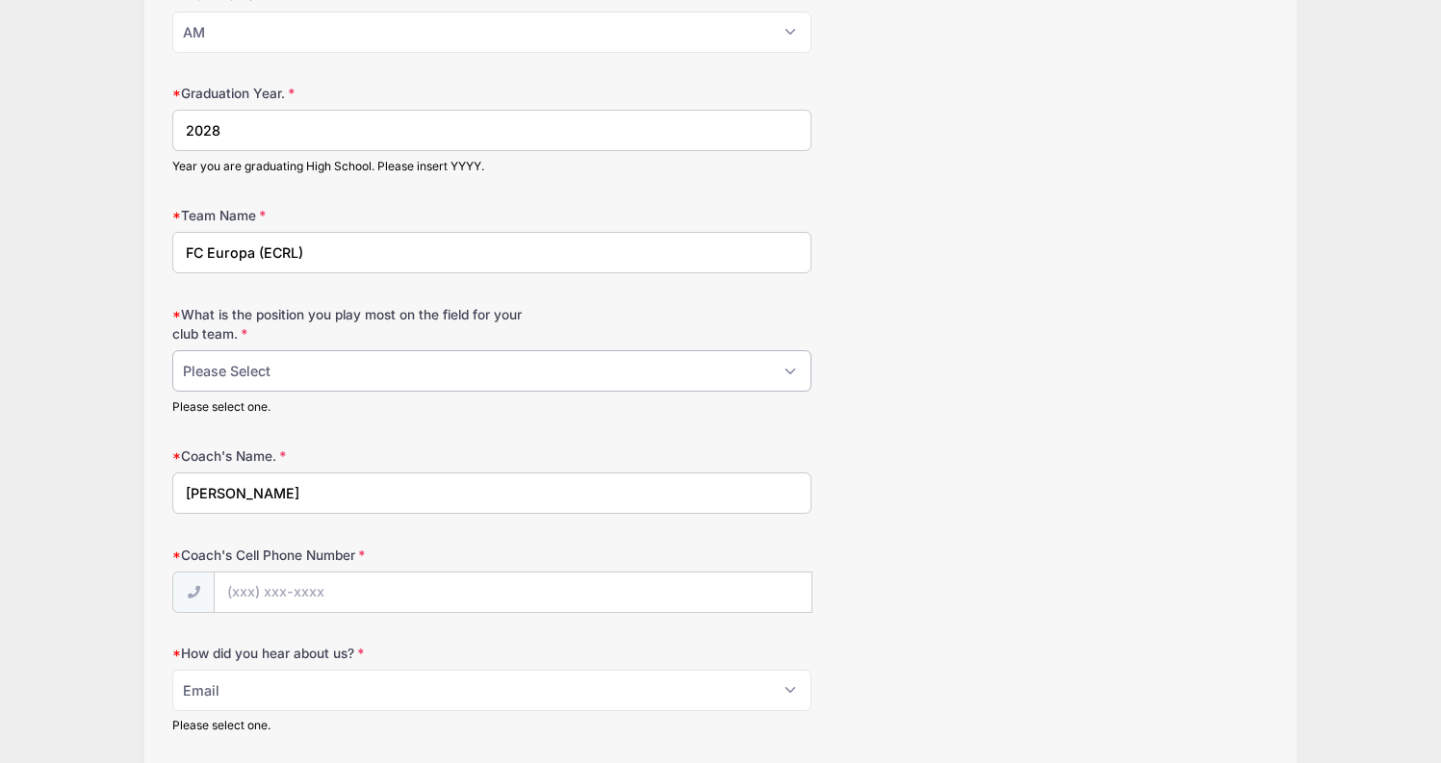
scroll to position [246, 0]
click at [716, 382] on select "Please Select 1-GK 2-RB 3-LB 4-CB 5-CB 6-DCM 7- Right Winger 8- CM 9-Striker 10…" at bounding box center [491, 371] width 639 height 41
select select "7- Right Winger"
click at [172, 351] on select "Please Select 1-GK 2-RB 3-LB 4-CB 5-CB 6-DCM 7- Right Winger 8- CM 9-Striker 10…" at bounding box center [491, 371] width 639 height 41
click at [557, 592] on input "Coach's Cell Phone Number" at bounding box center [513, 594] width 597 height 41
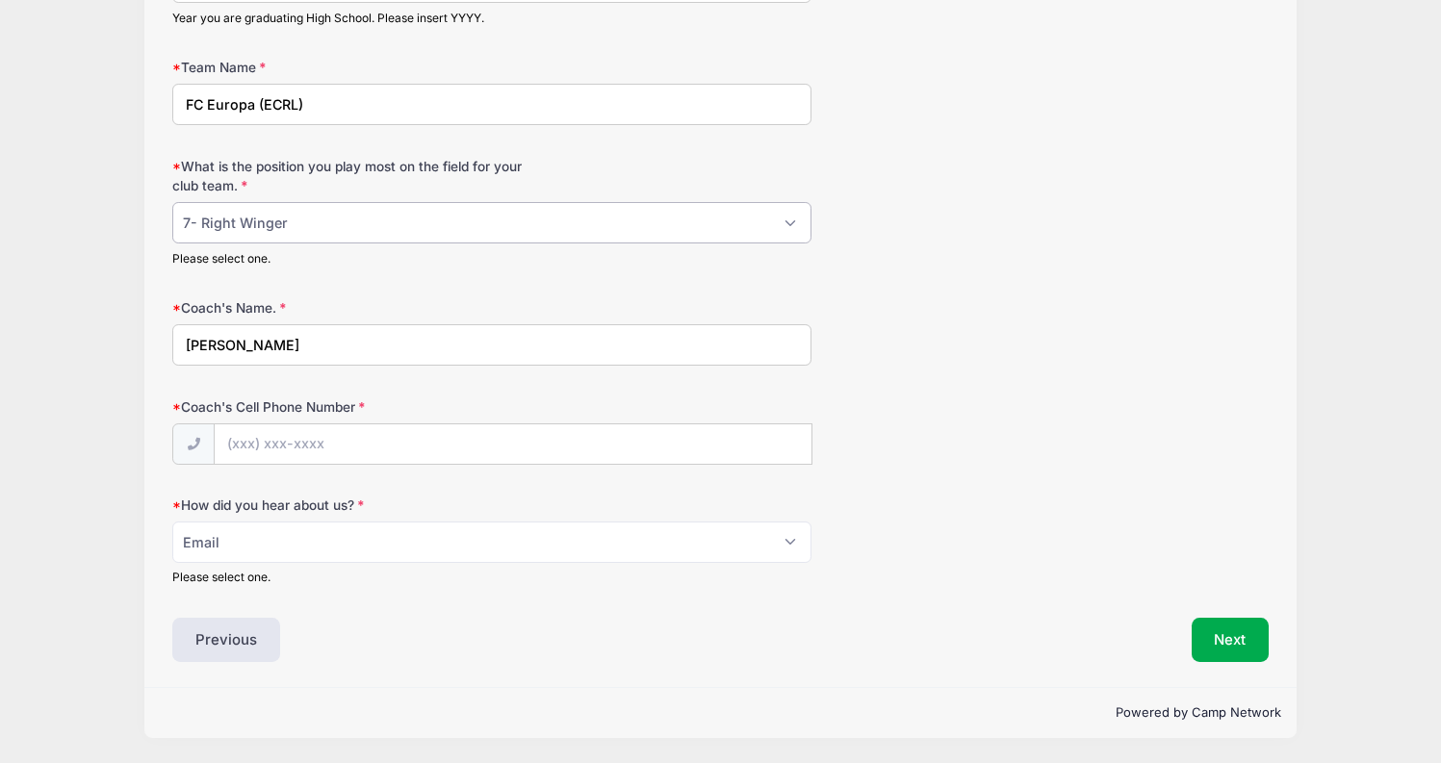
scroll to position [395, 0]
click at [615, 228] on select "Please Select 1-GK 2-RB 3-LB 4-CB 5-CB 6-DCM 7- Right Winger 8- CM 9-Striker 10…" at bounding box center [491, 222] width 639 height 41
click at [929, 450] on div "Coach's Cell Phone Number" at bounding box center [720, 431] width 1097 height 67
click at [564, 445] on input "Coach's Cell Phone Number" at bounding box center [513, 445] width 597 height 41
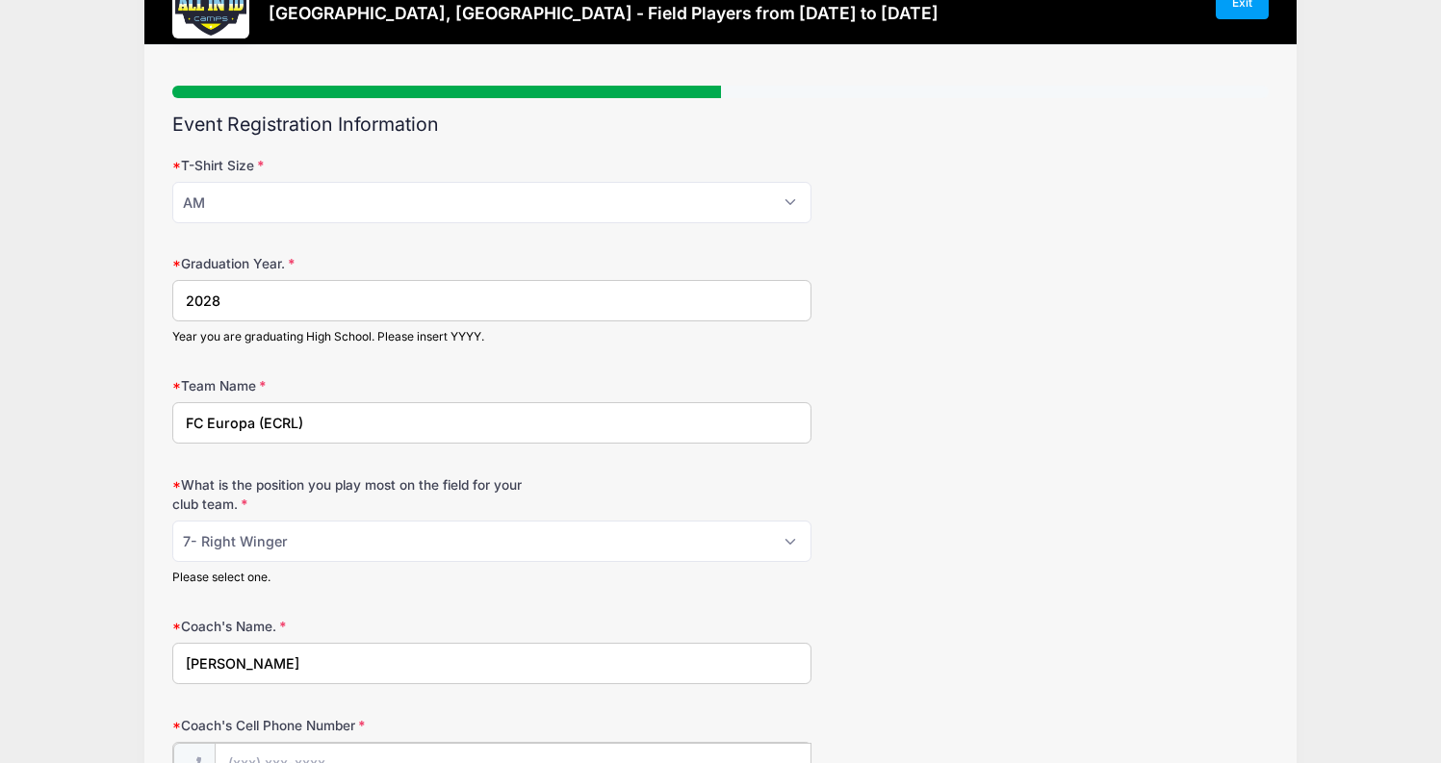
scroll to position [0, 0]
